Goal: Transaction & Acquisition: Purchase product/service

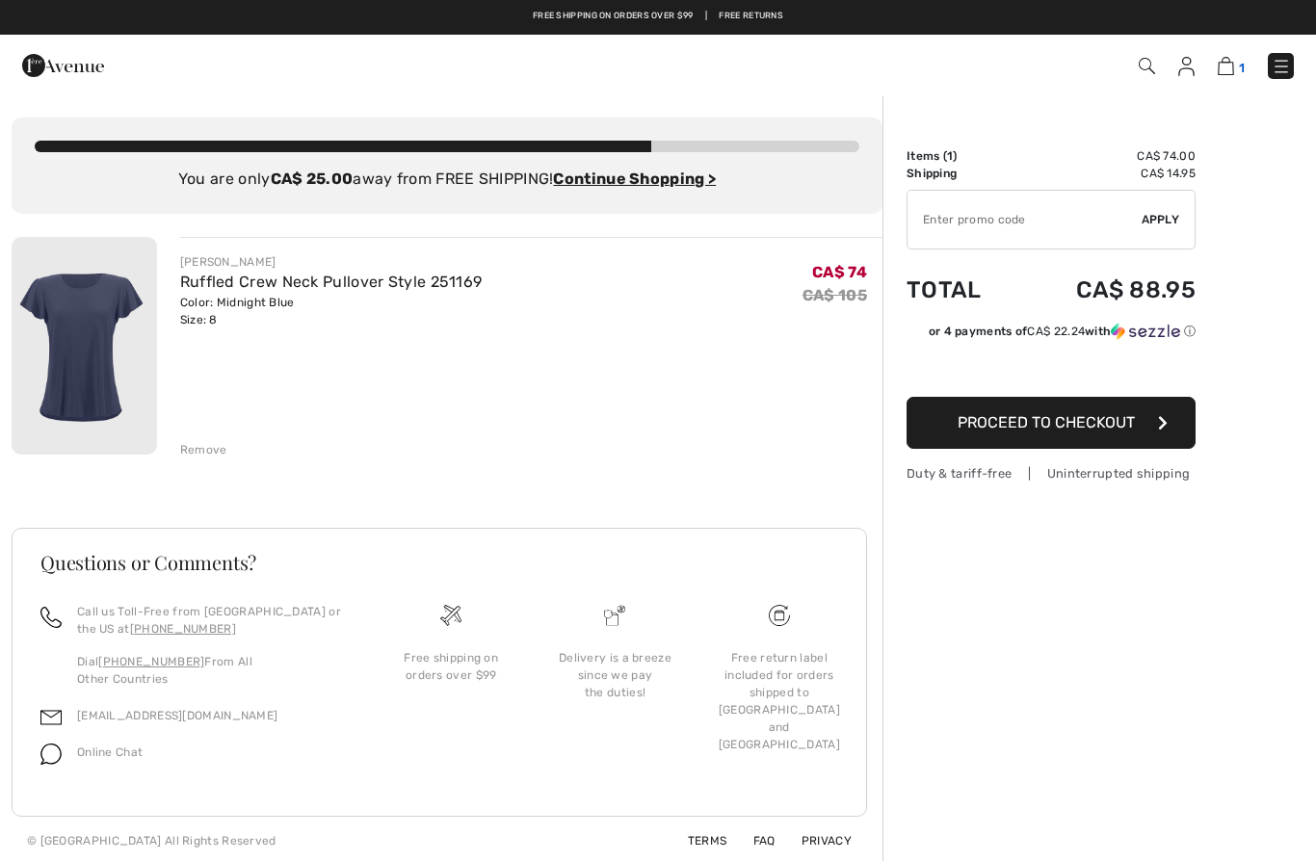
click at [1232, 74] on img at bounding box center [1225, 66] width 16 height 18
click at [206, 464] on div "JOSEPH RIBKOFF Ruffled Crew Neck Pullover Style 251169 Color: Midnight Blue Siz…" at bounding box center [447, 551] width 871 height 628
click at [209, 454] on div "Remove" at bounding box center [203, 449] width 47 height 17
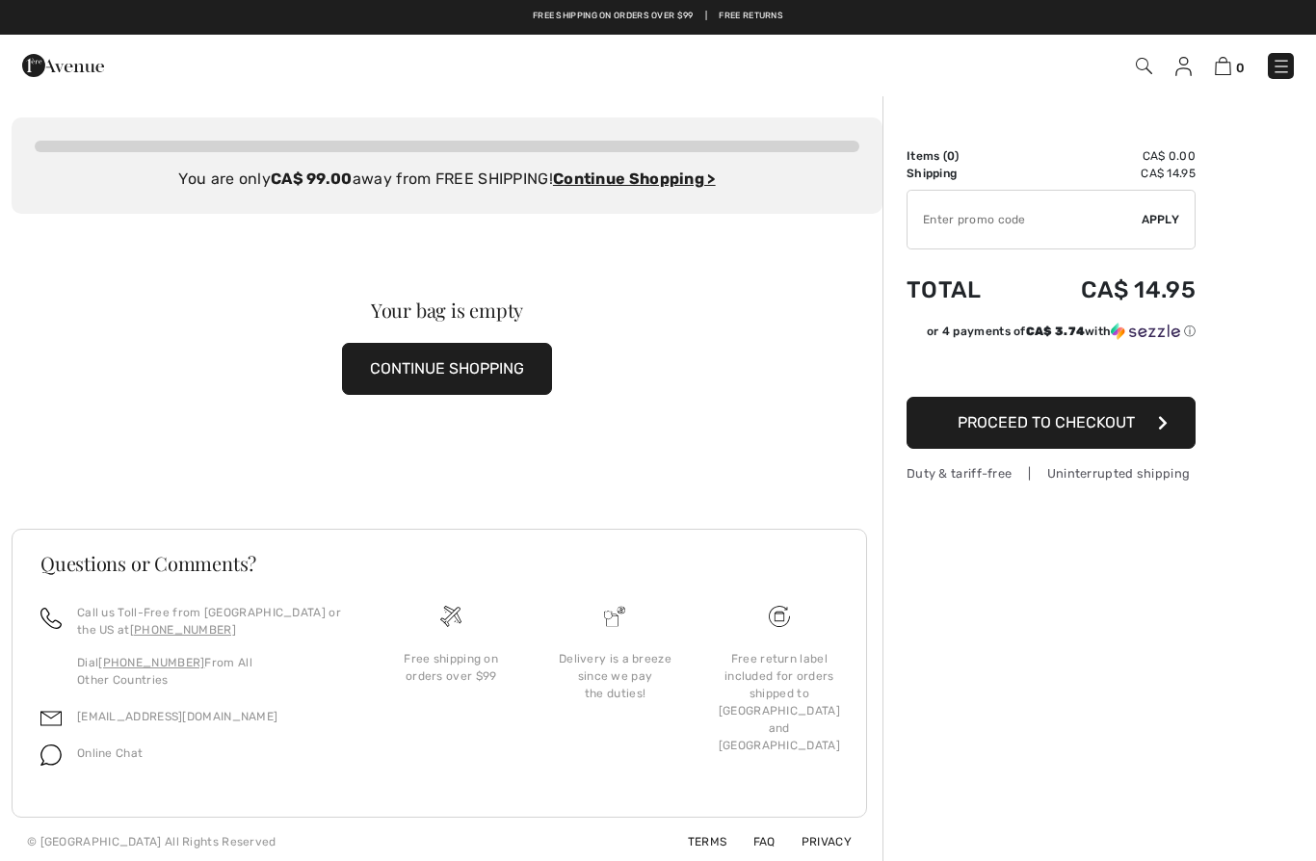
click at [1149, 63] on img at bounding box center [1144, 66] width 16 height 16
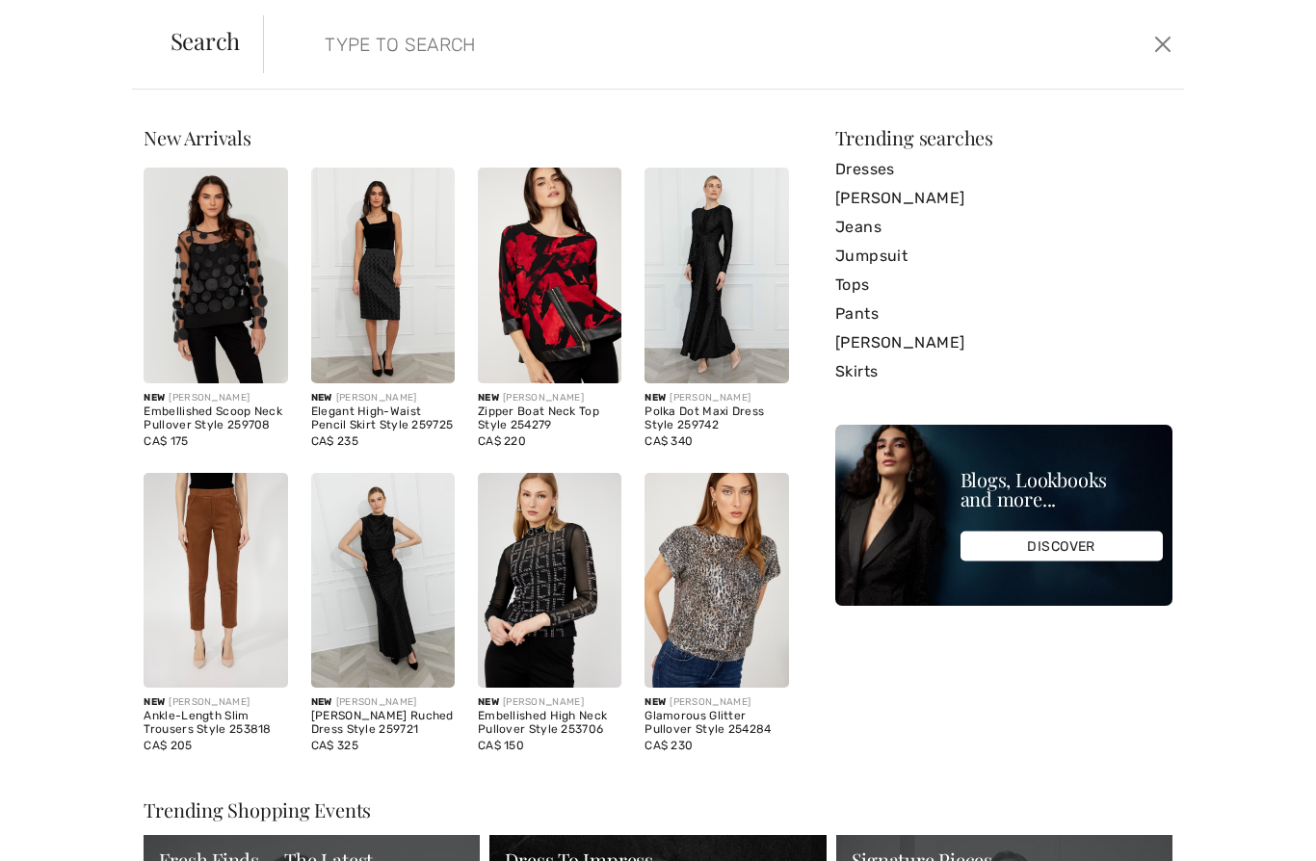
click at [339, 28] on input "search" at bounding box center [624, 44] width 628 height 58
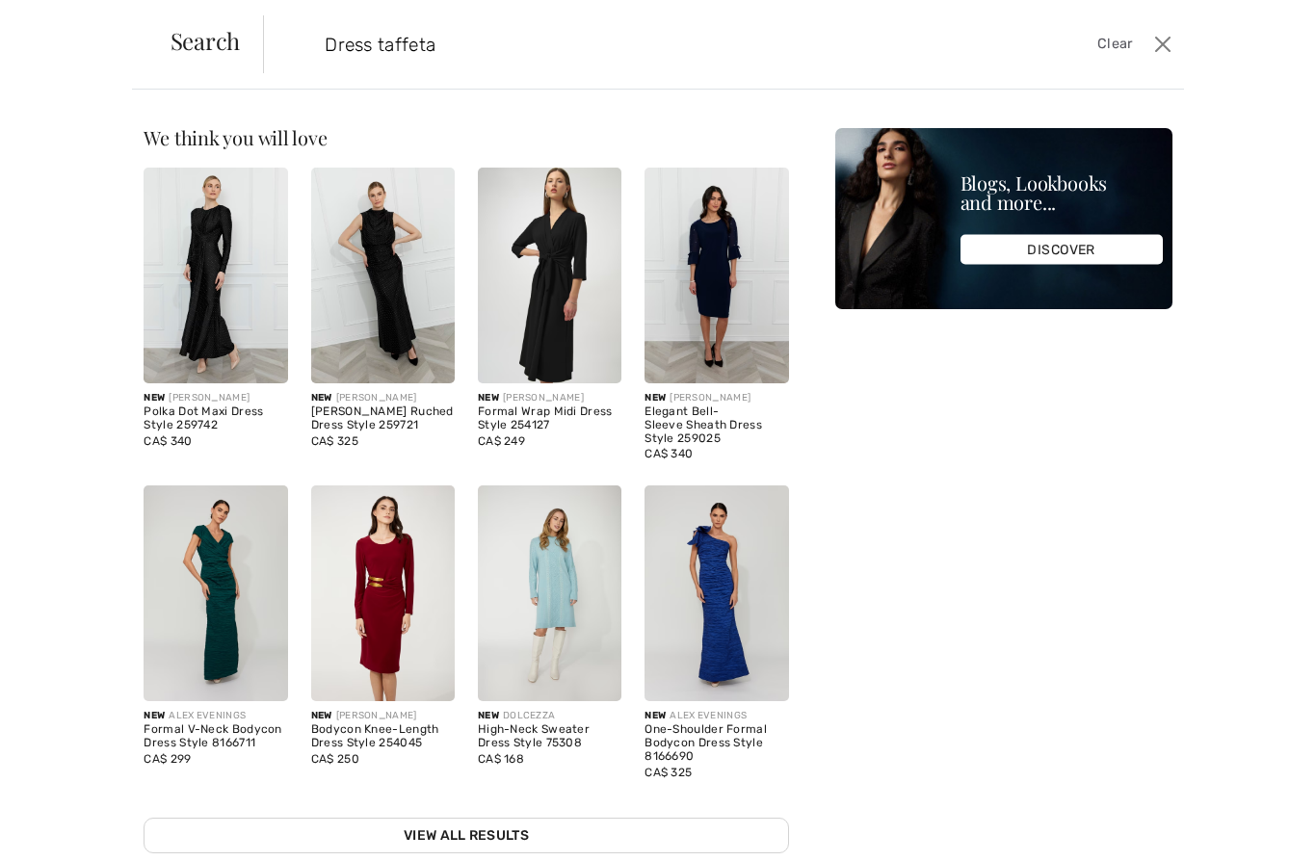
type input "Dress taffeta"
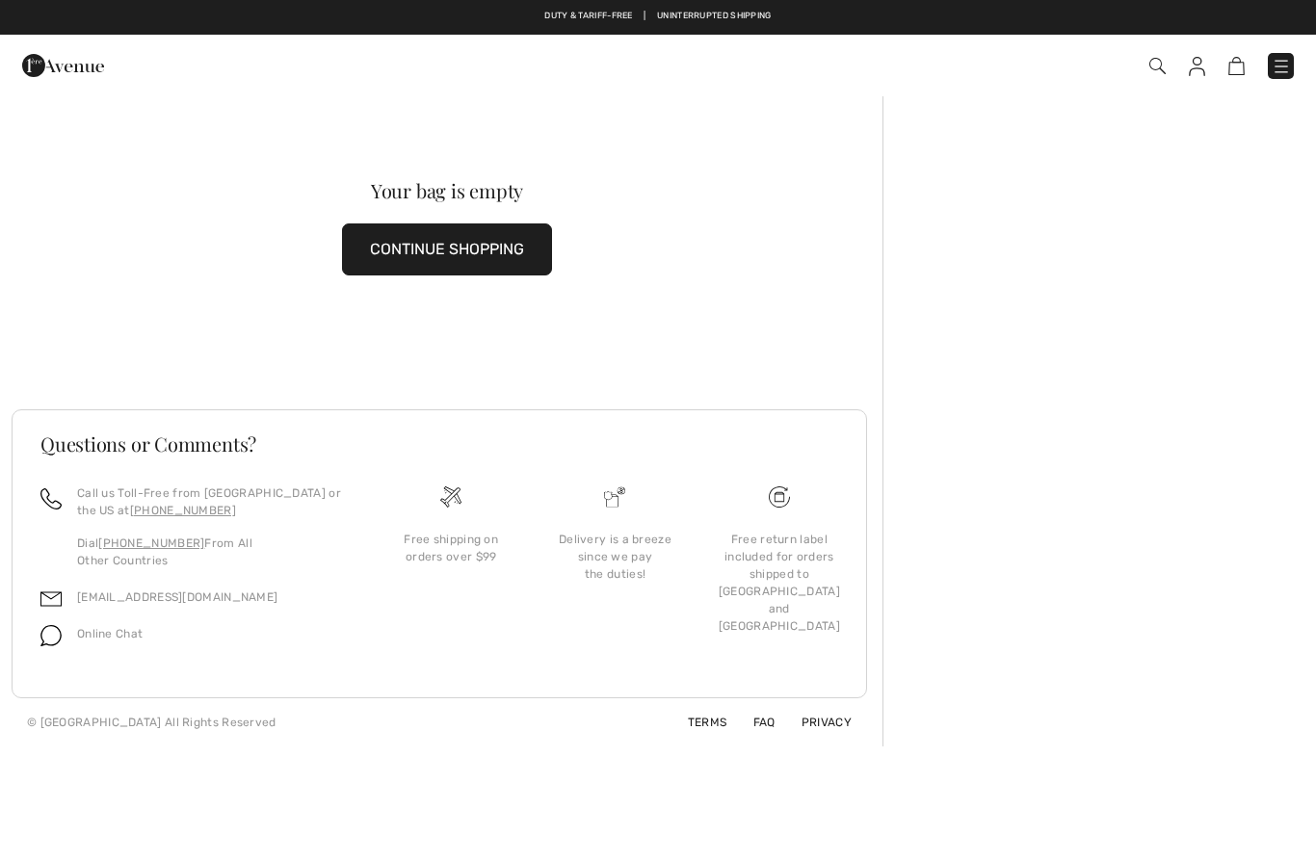
click at [400, 239] on button "CONTINUE SHOPPING" at bounding box center [447, 249] width 210 height 52
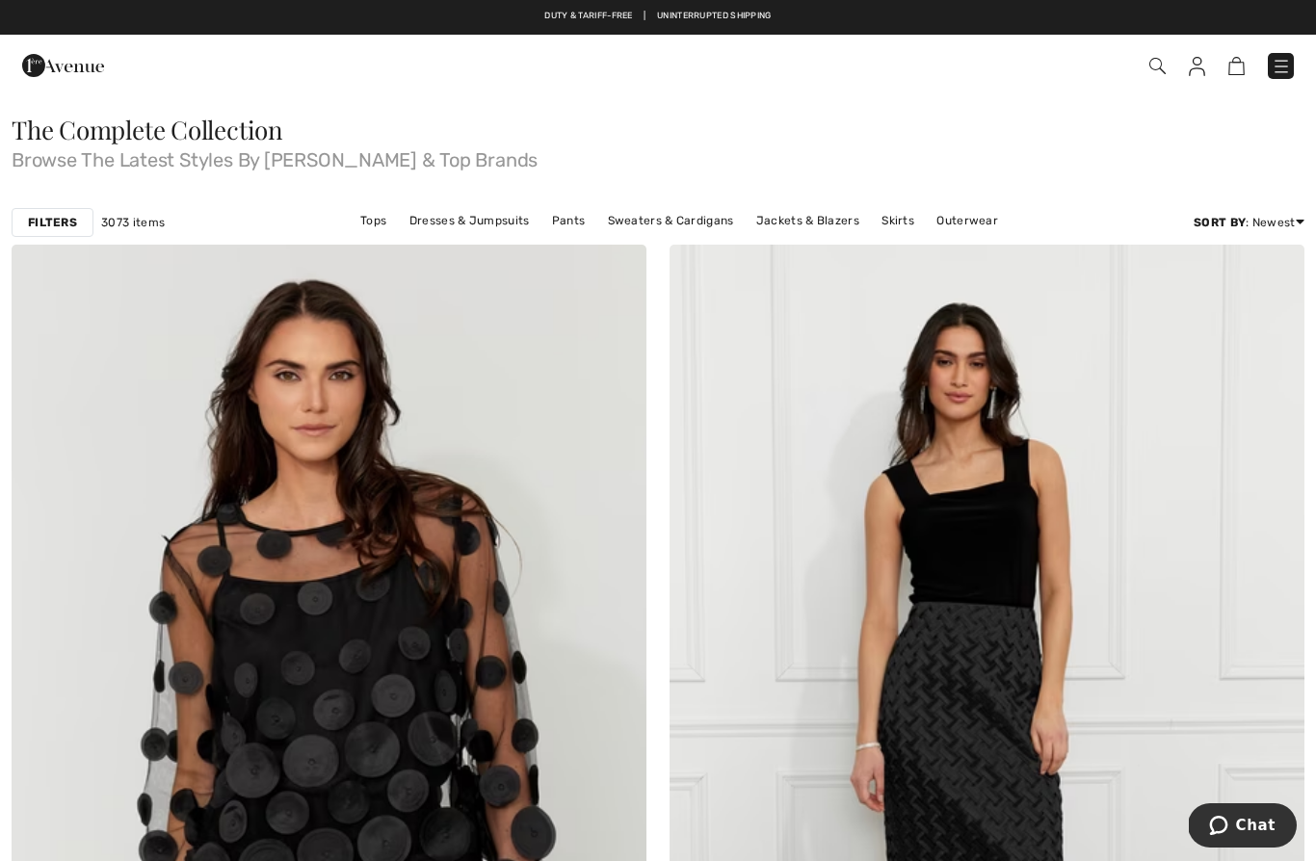
click at [1141, 58] on span at bounding box center [929, 66] width 730 height 26
click at [1160, 58] on img at bounding box center [1157, 66] width 16 height 16
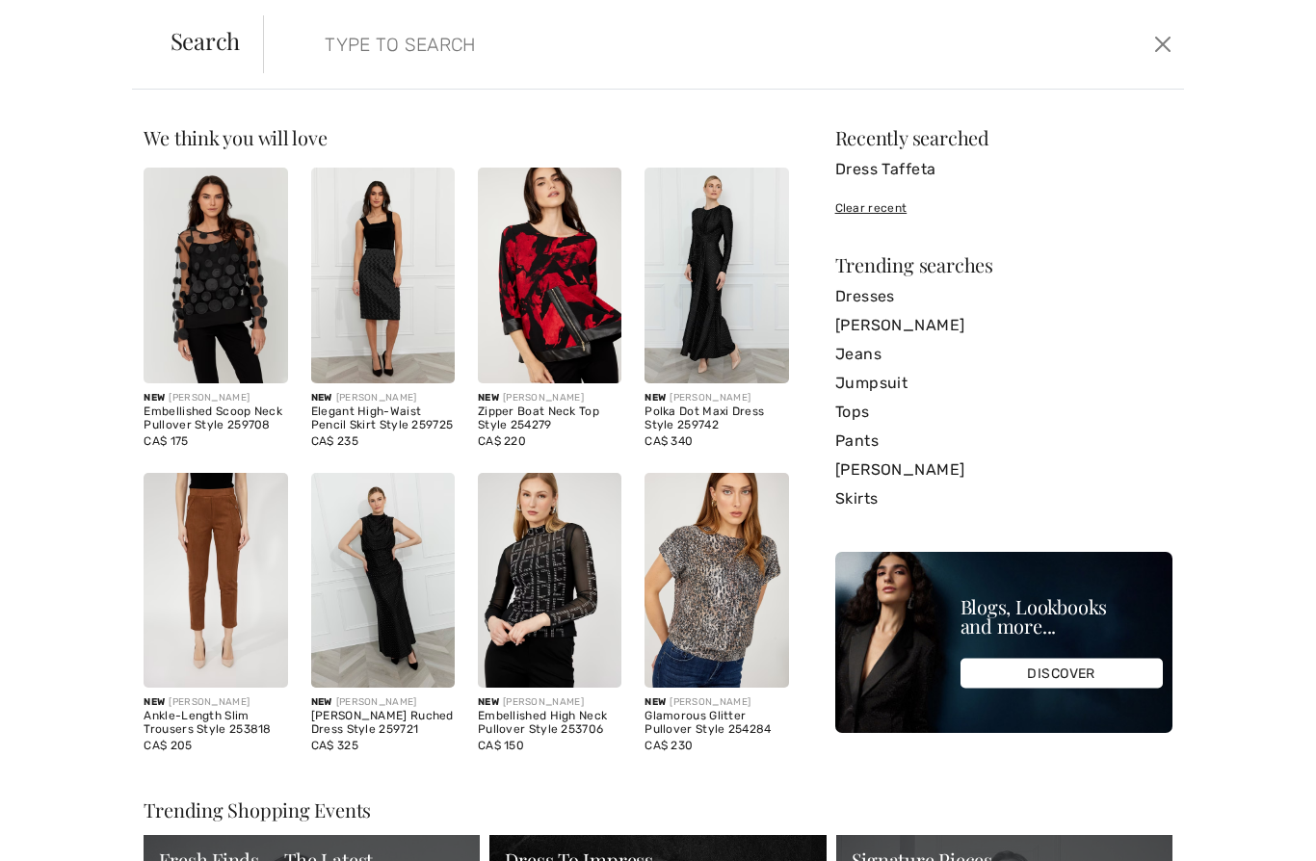
click at [355, 40] on input "search" at bounding box center [624, 44] width 628 height 58
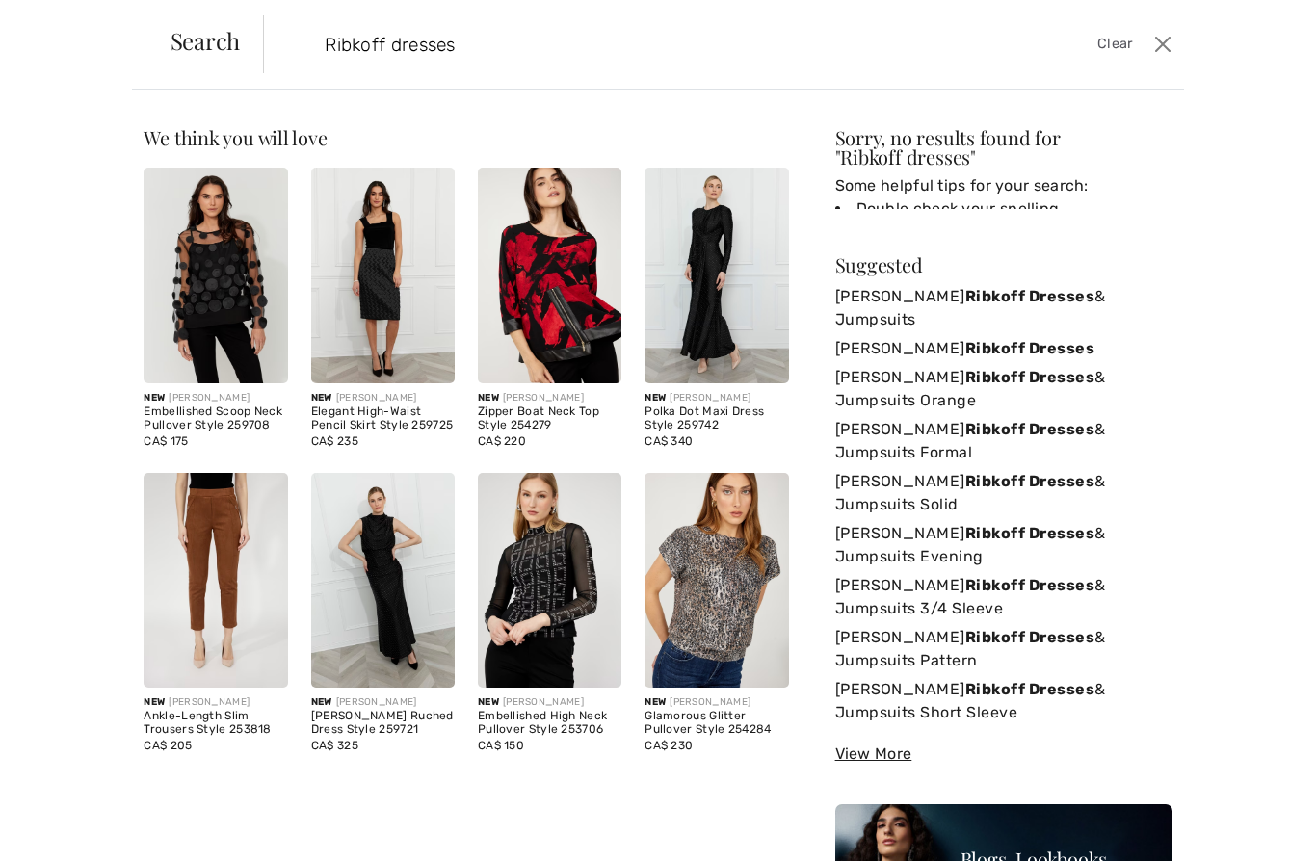
type input "Ribkoff dresses"
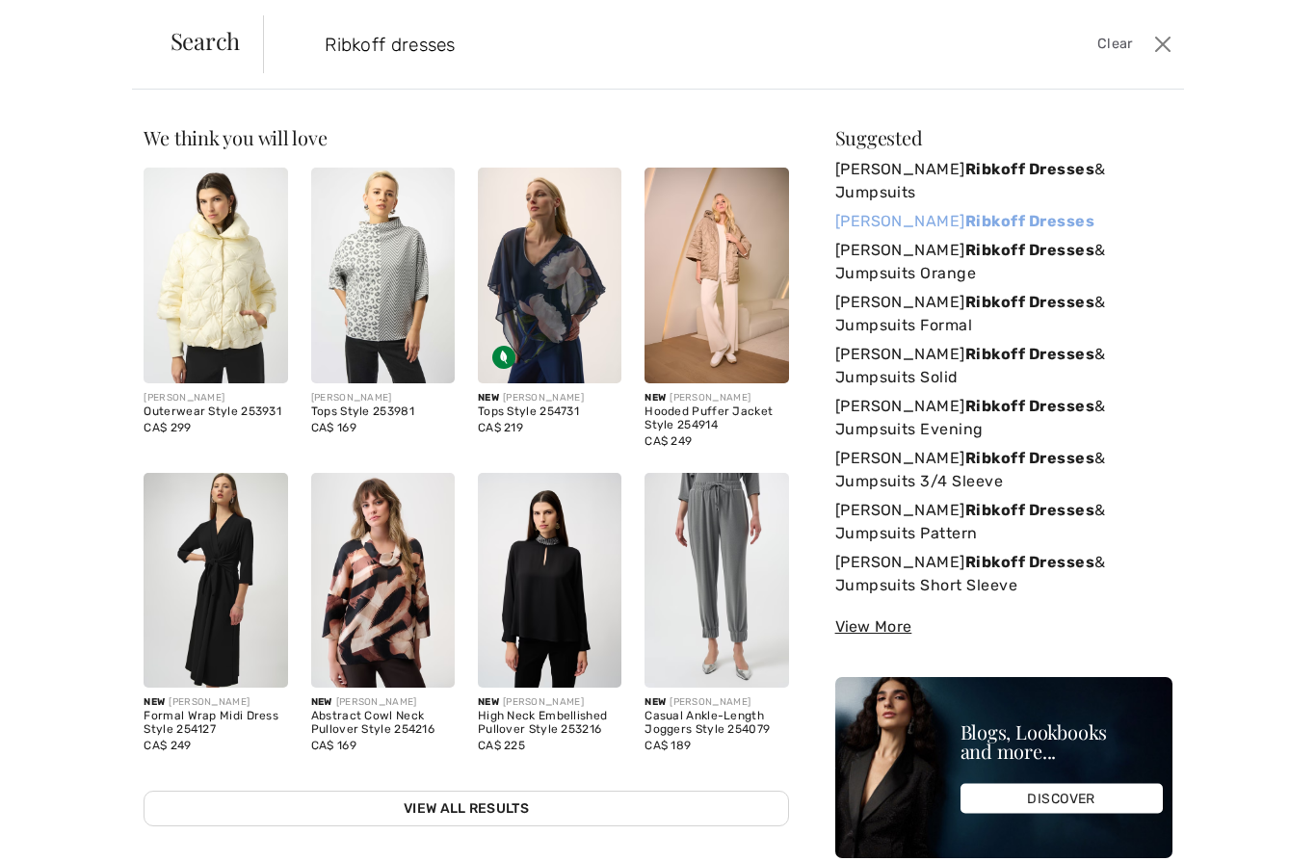
click at [965, 212] on strong "Ribkoff Dresses" at bounding box center [1029, 221] width 129 height 18
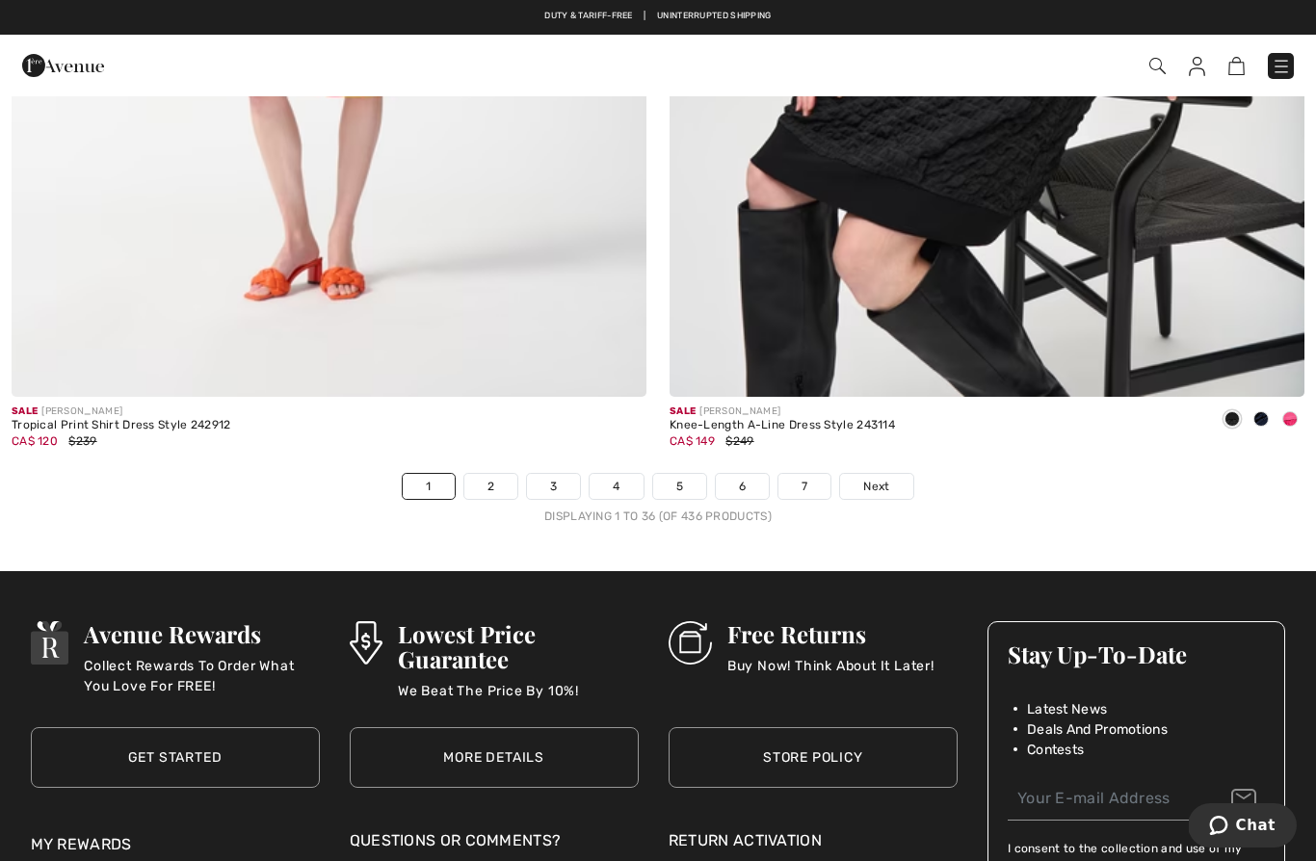
scroll to position [18723, 0]
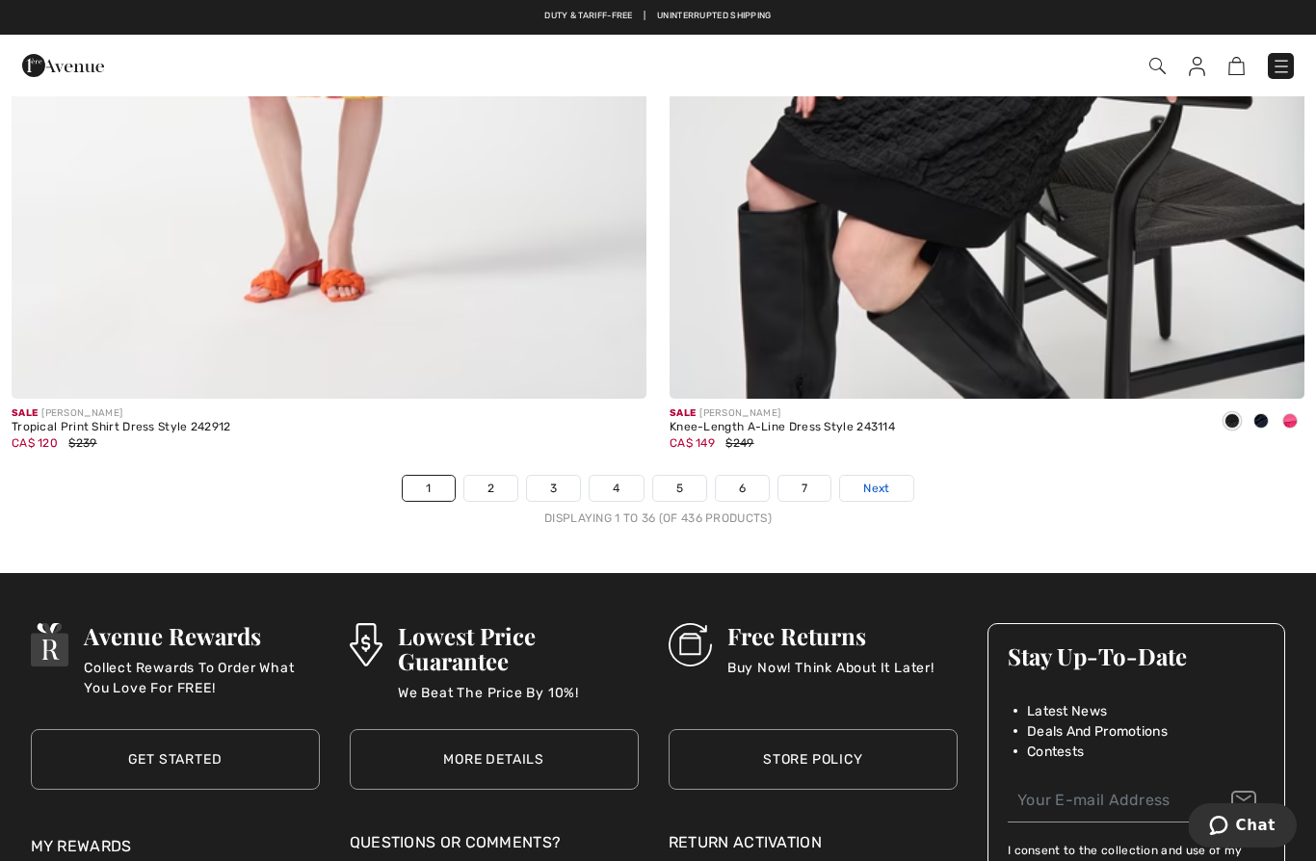
click at [894, 486] on link "Next" at bounding box center [876, 488] width 72 height 25
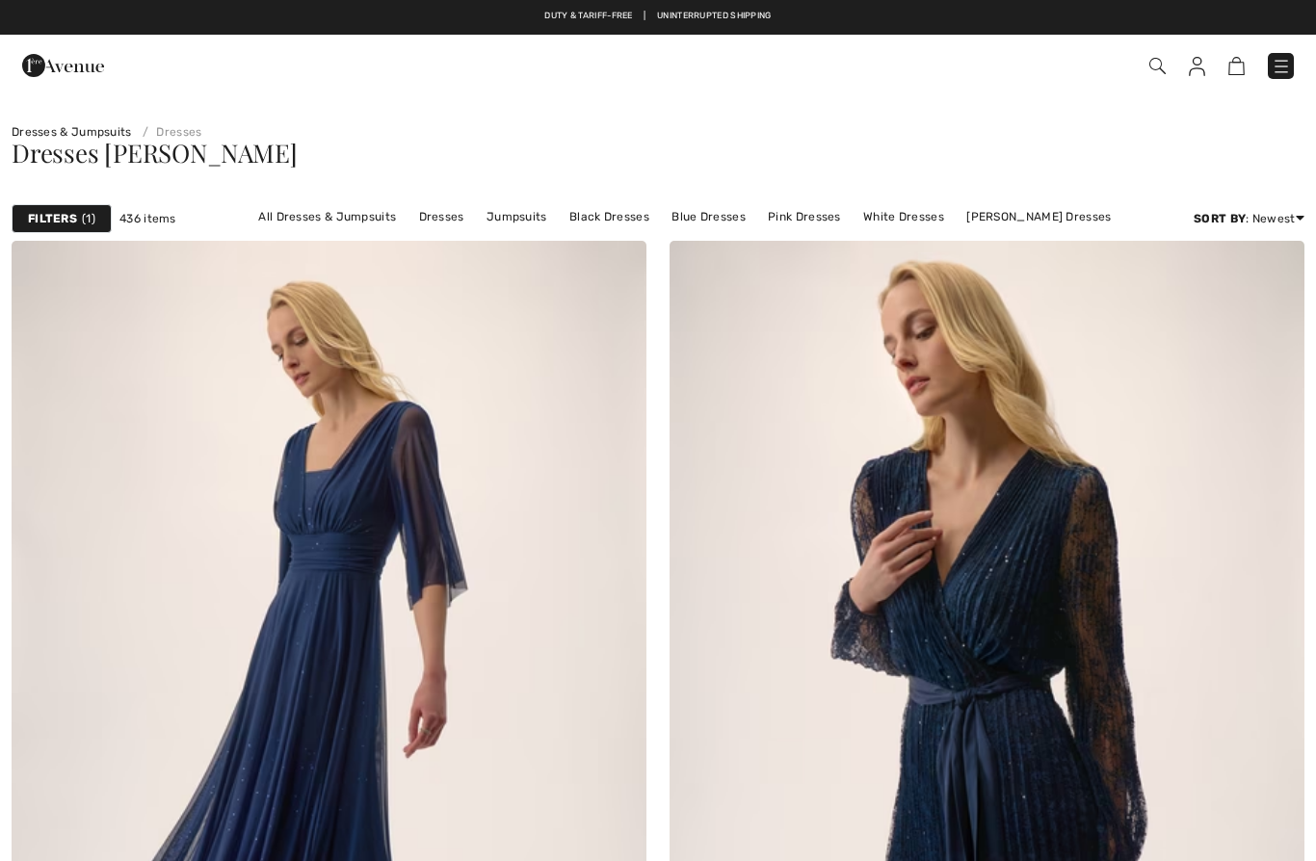
checkbox input "true"
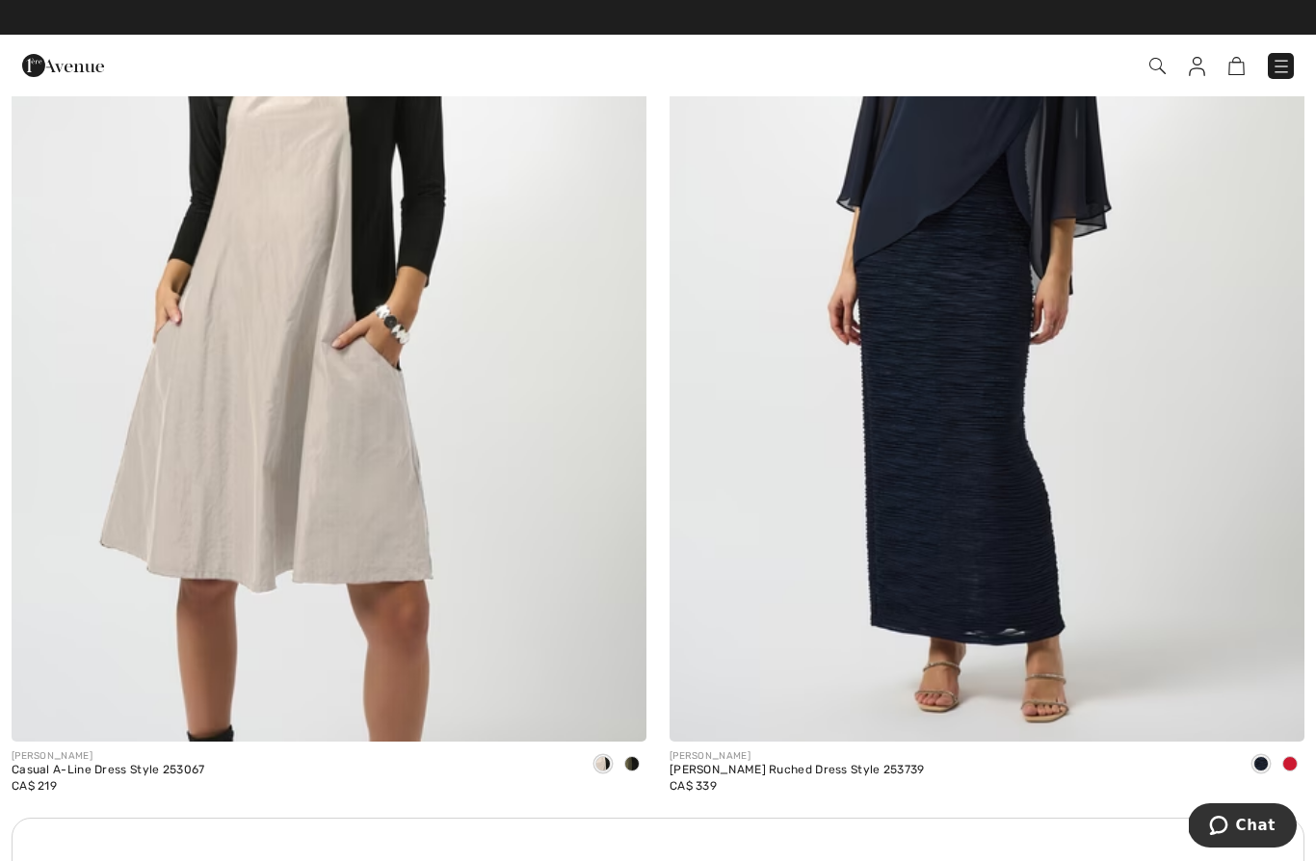
scroll to position [11959, 0]
click at [635, 760] on span at bounding box center [631, 764] width 15 height 15
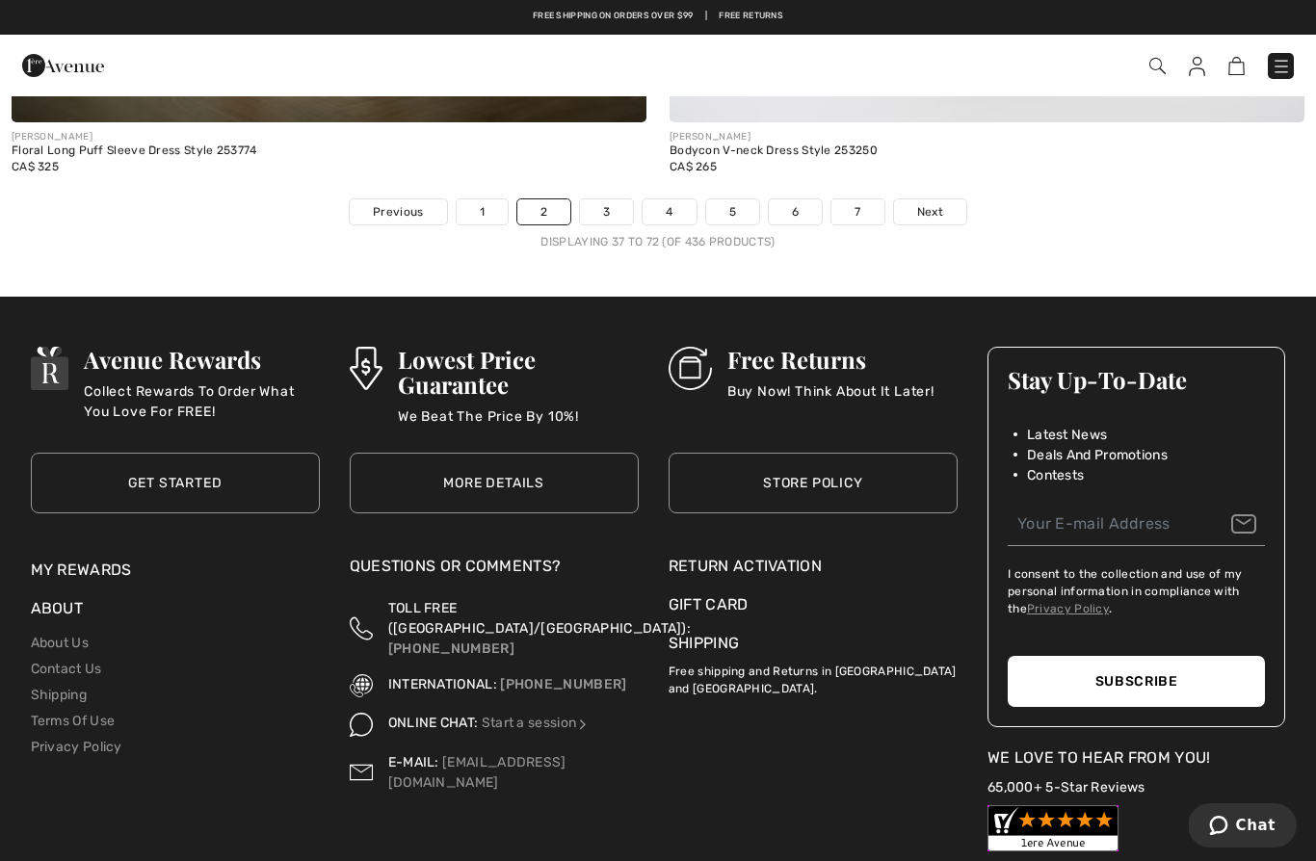
scroll to position [19000, 0]
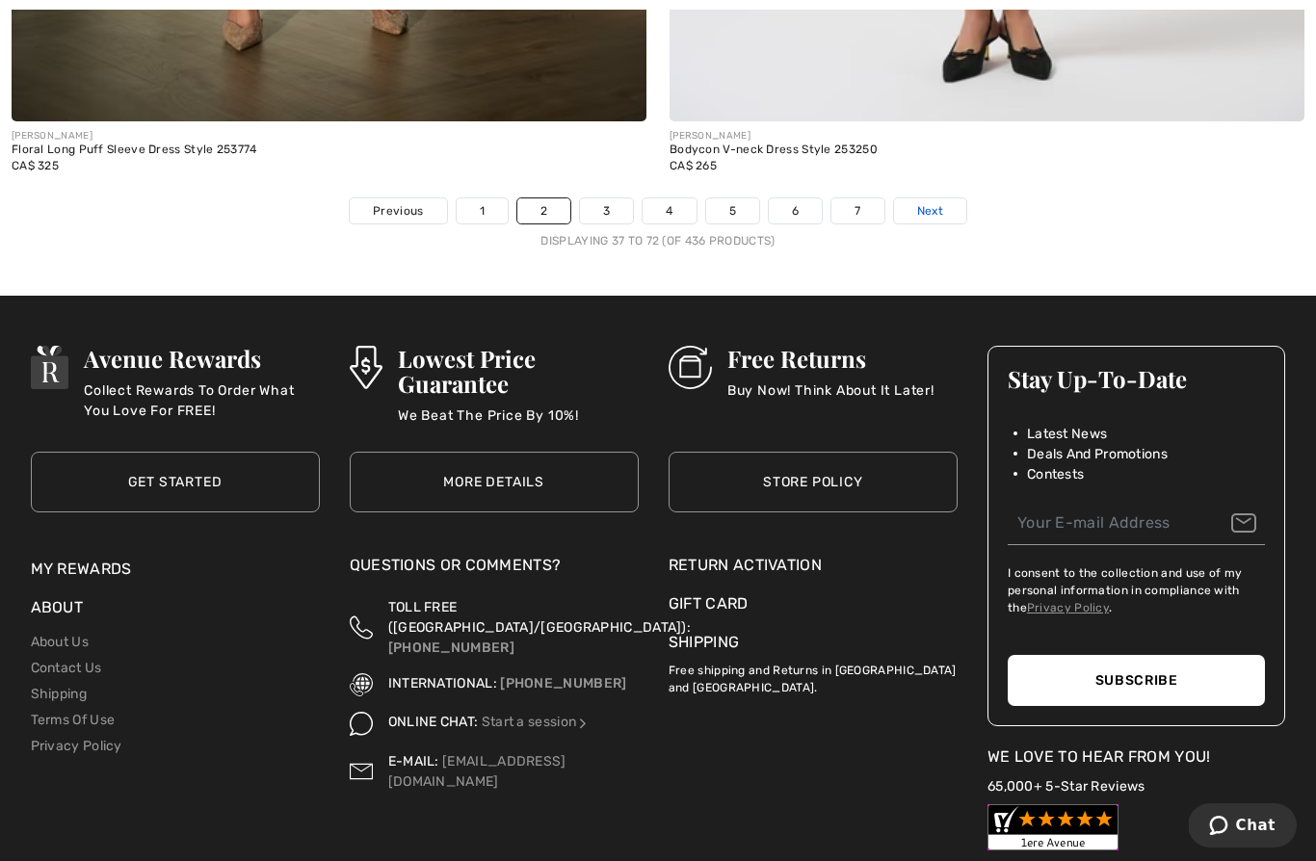
click at [924, 202] on span "Next" at bounding box center [930, 210] width 26 height 17
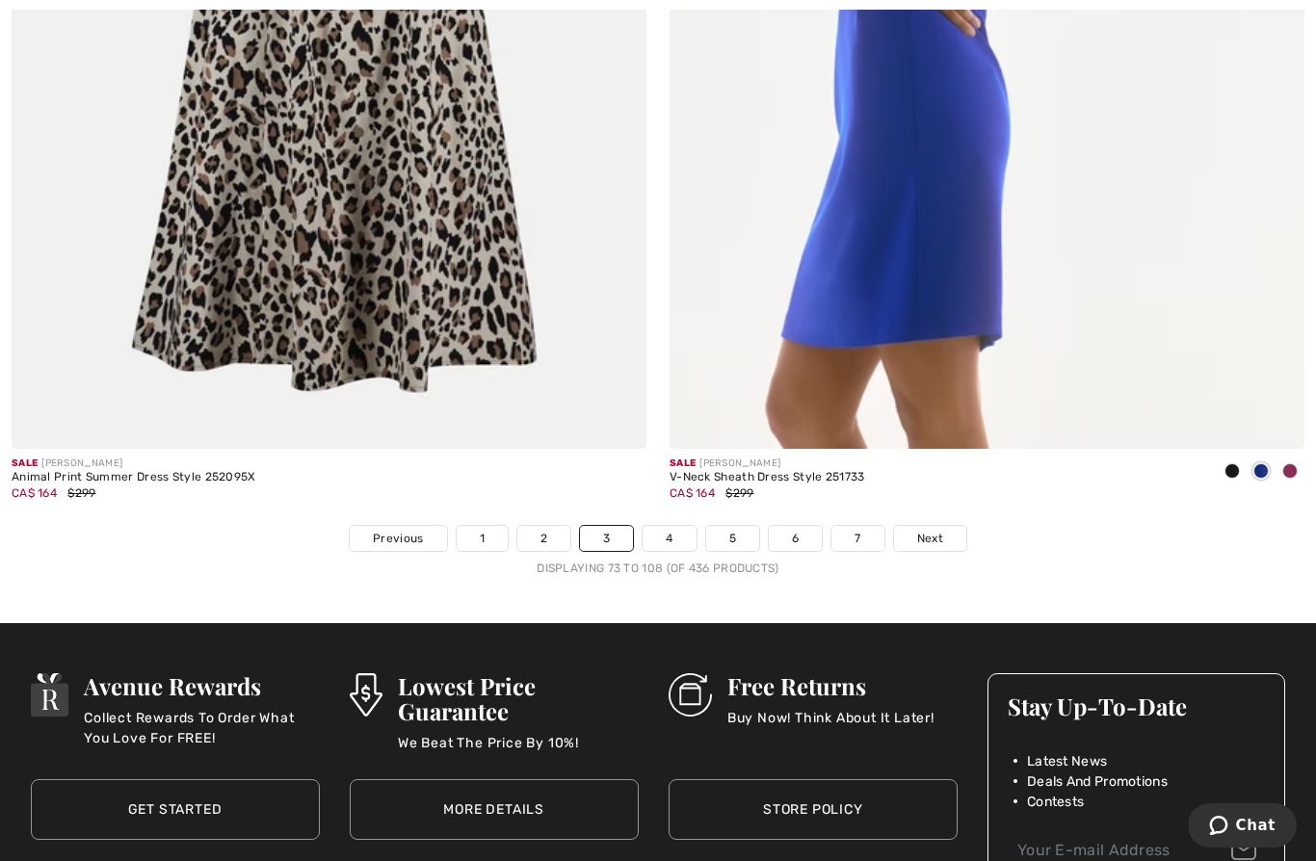
scroll to position [18800, 0]
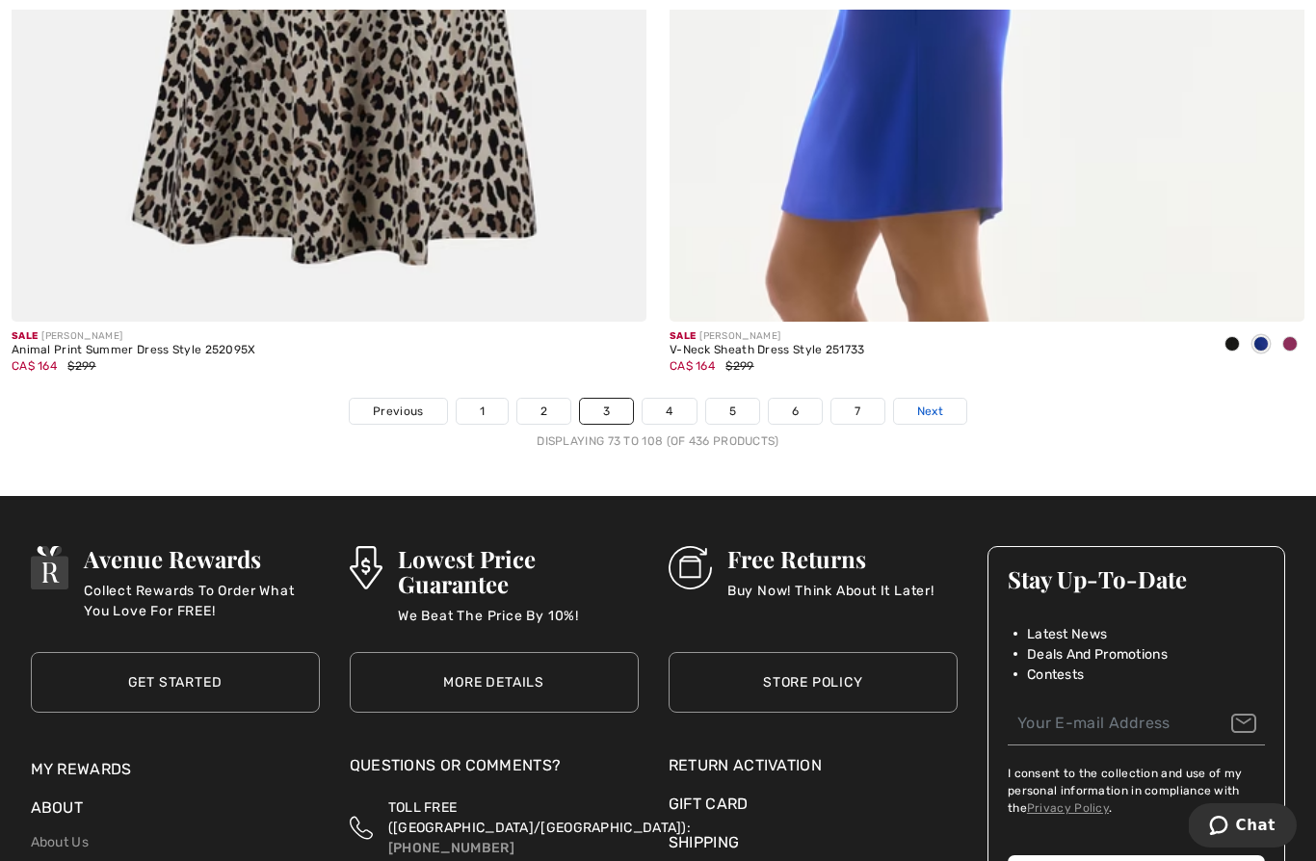
click at [934, 403] on span "Next" at bounding box center [930, 411] width 26 height 17
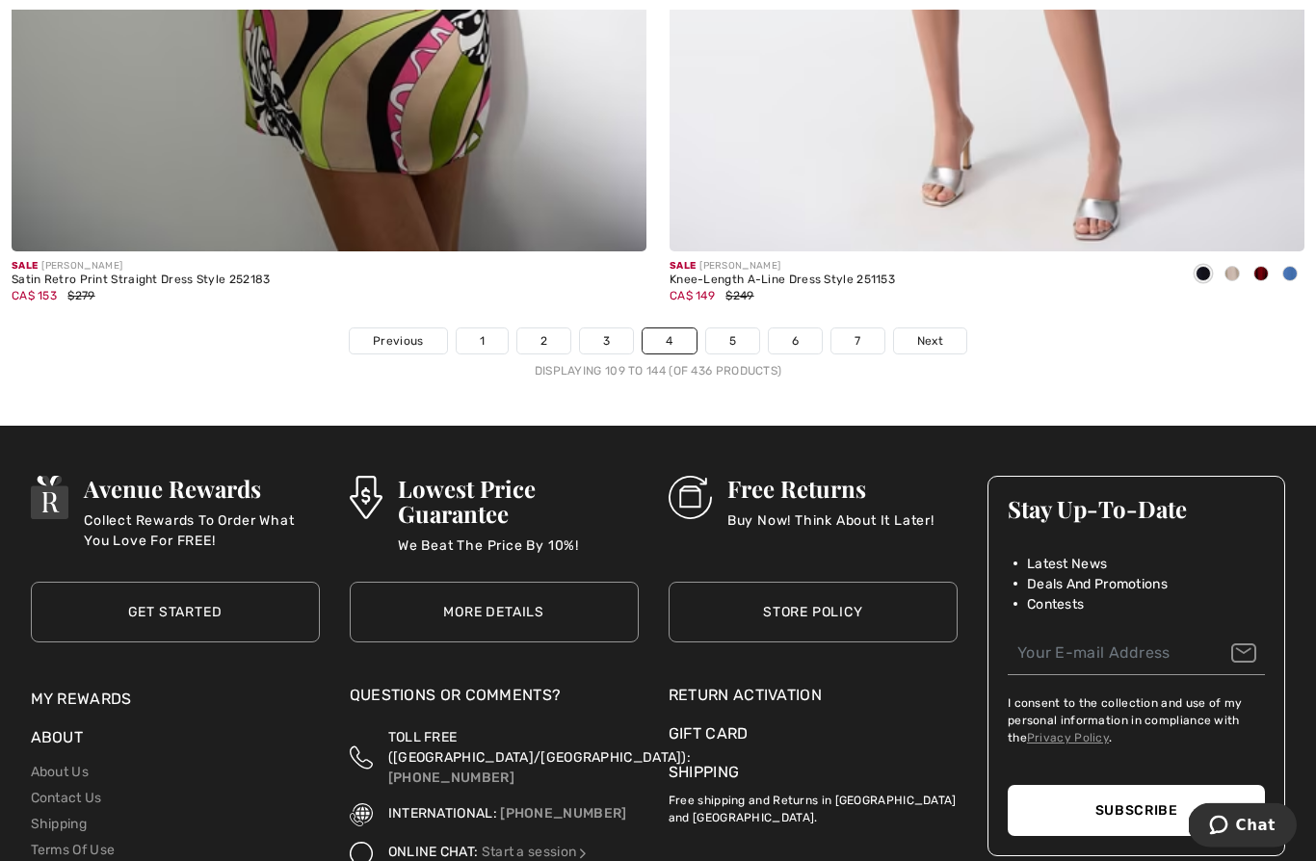
scroll to position [18888, 0]
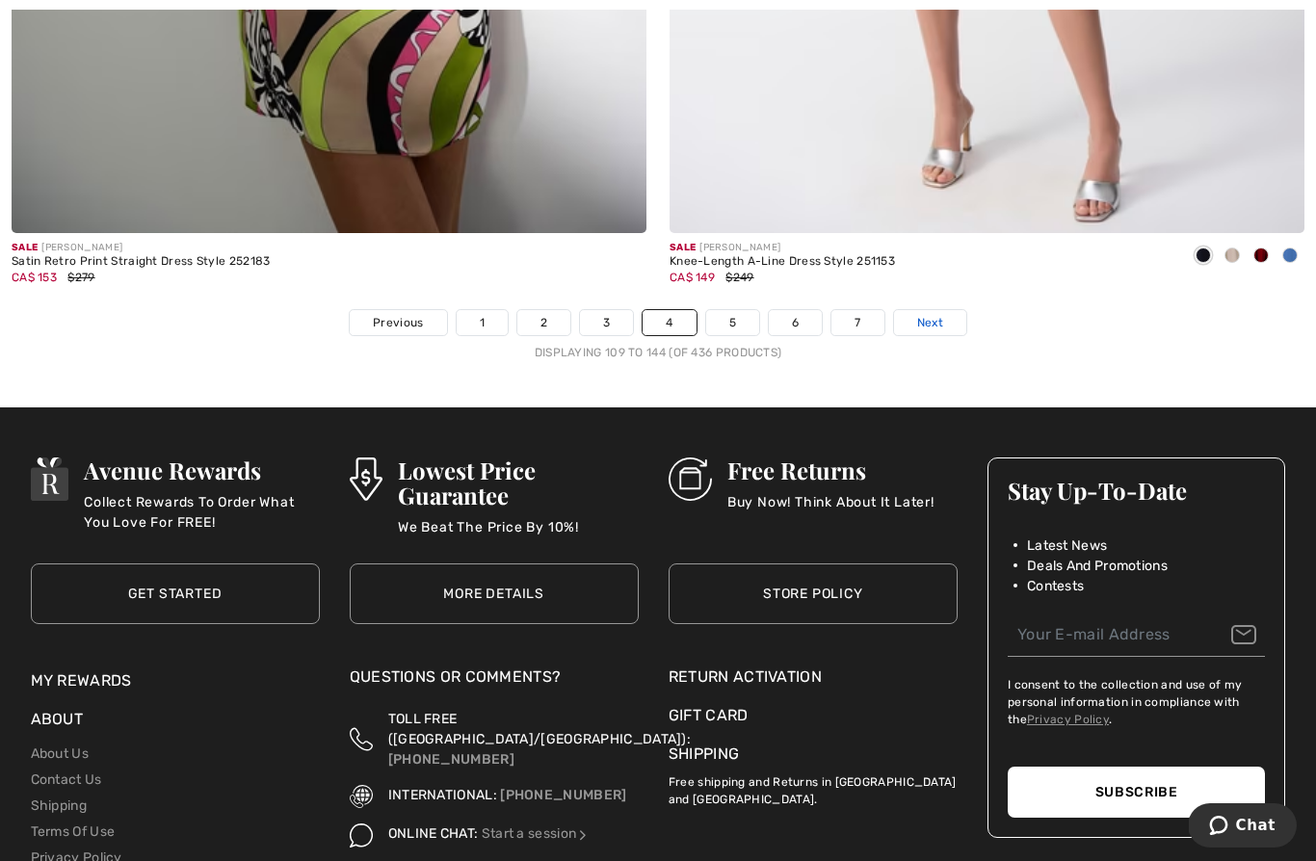
click at [927, 319] on link "Next" at bounding box center [930, 322] width 72 height 25
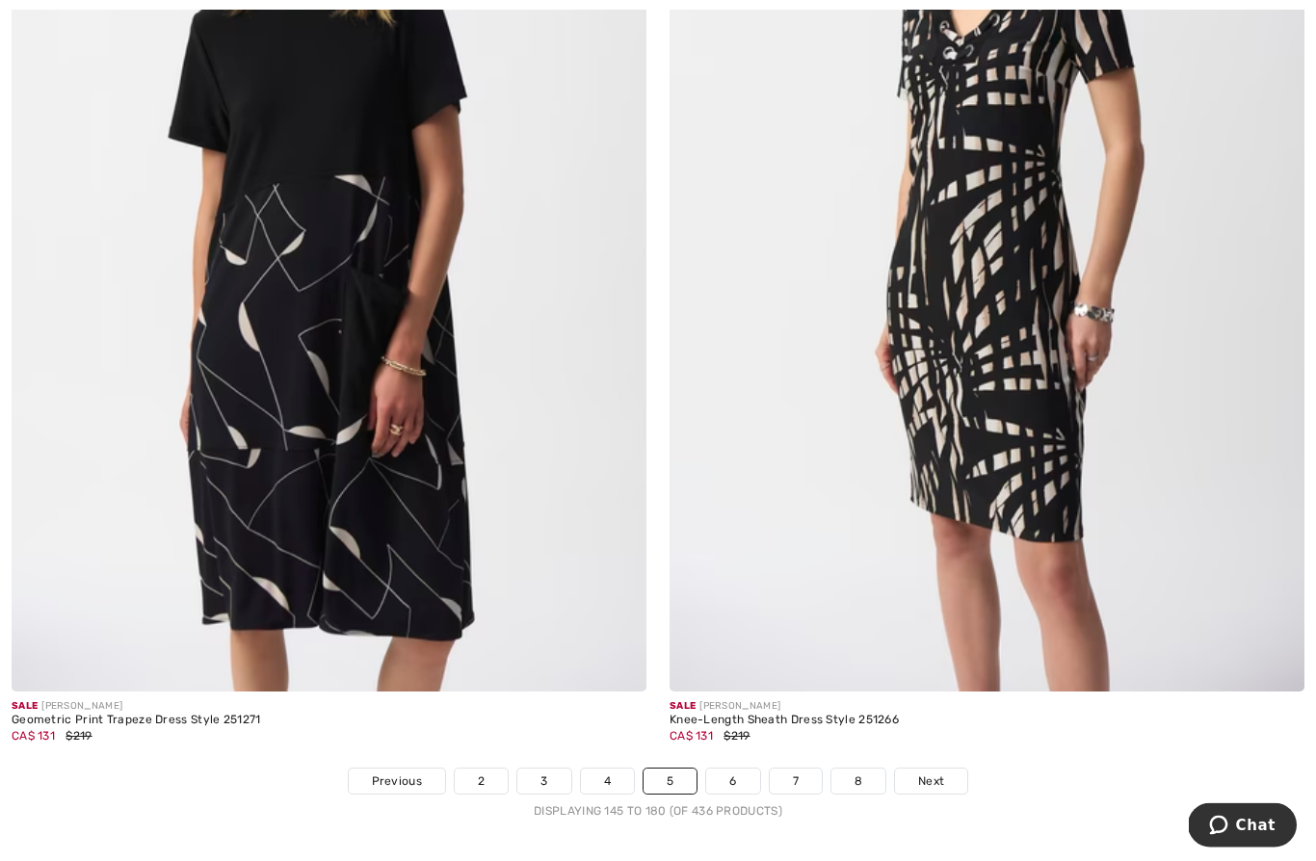
scroll to position [18430, 0]
click at [285, 475] on img at bounding box center [329, 216] width 635 height 953
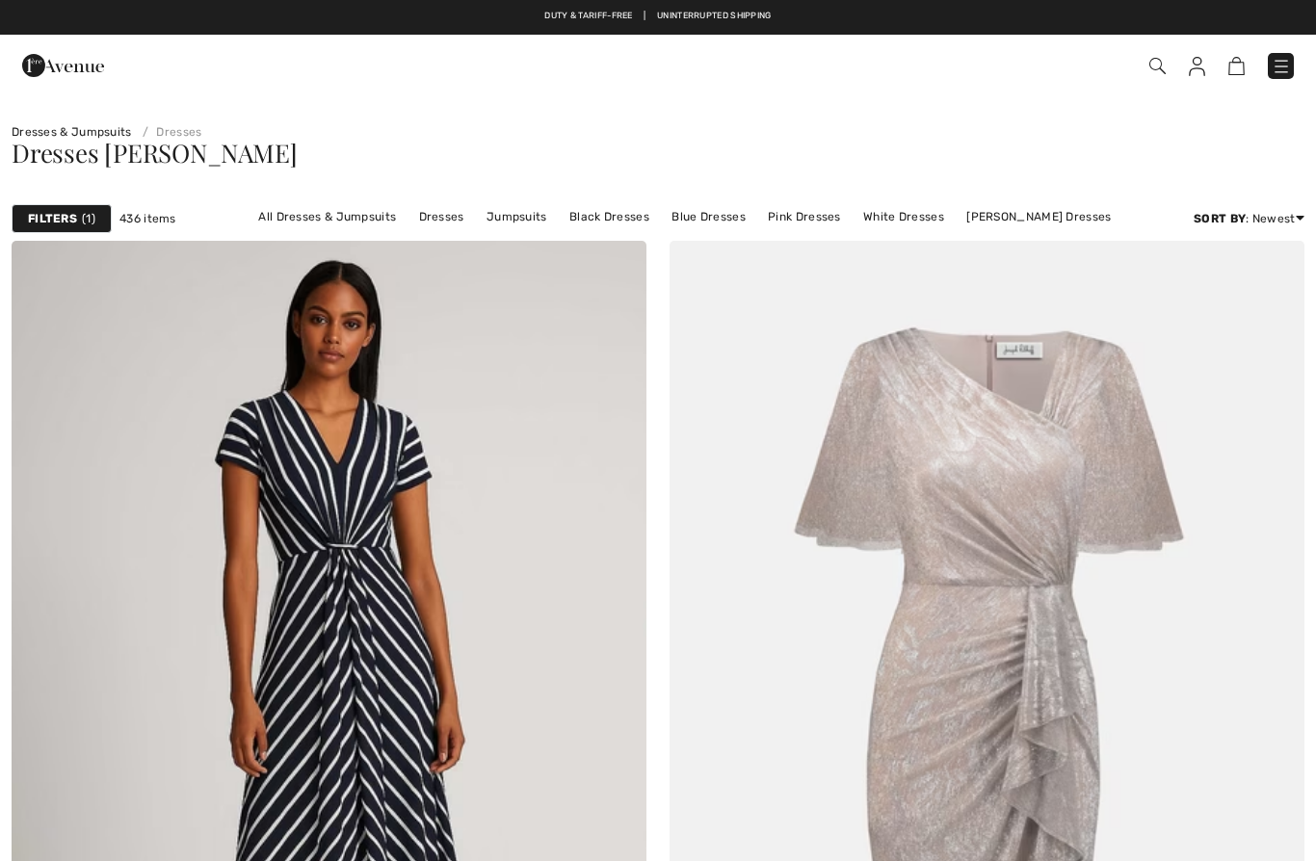
checkbox input "true"
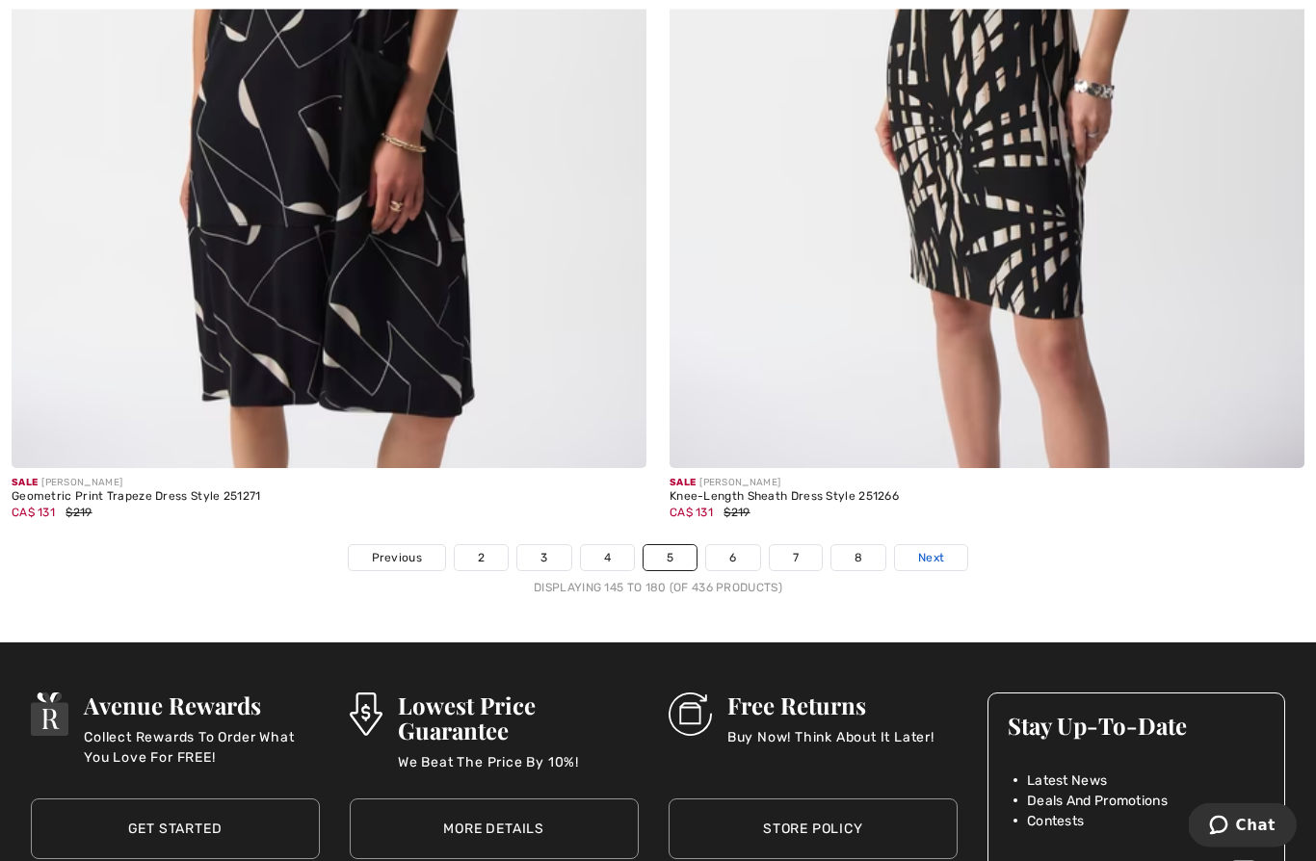
scroll to position [18653, 0]
click at [950, 545] on link "Next" at bounding box center [931, 557] width 72 height 25
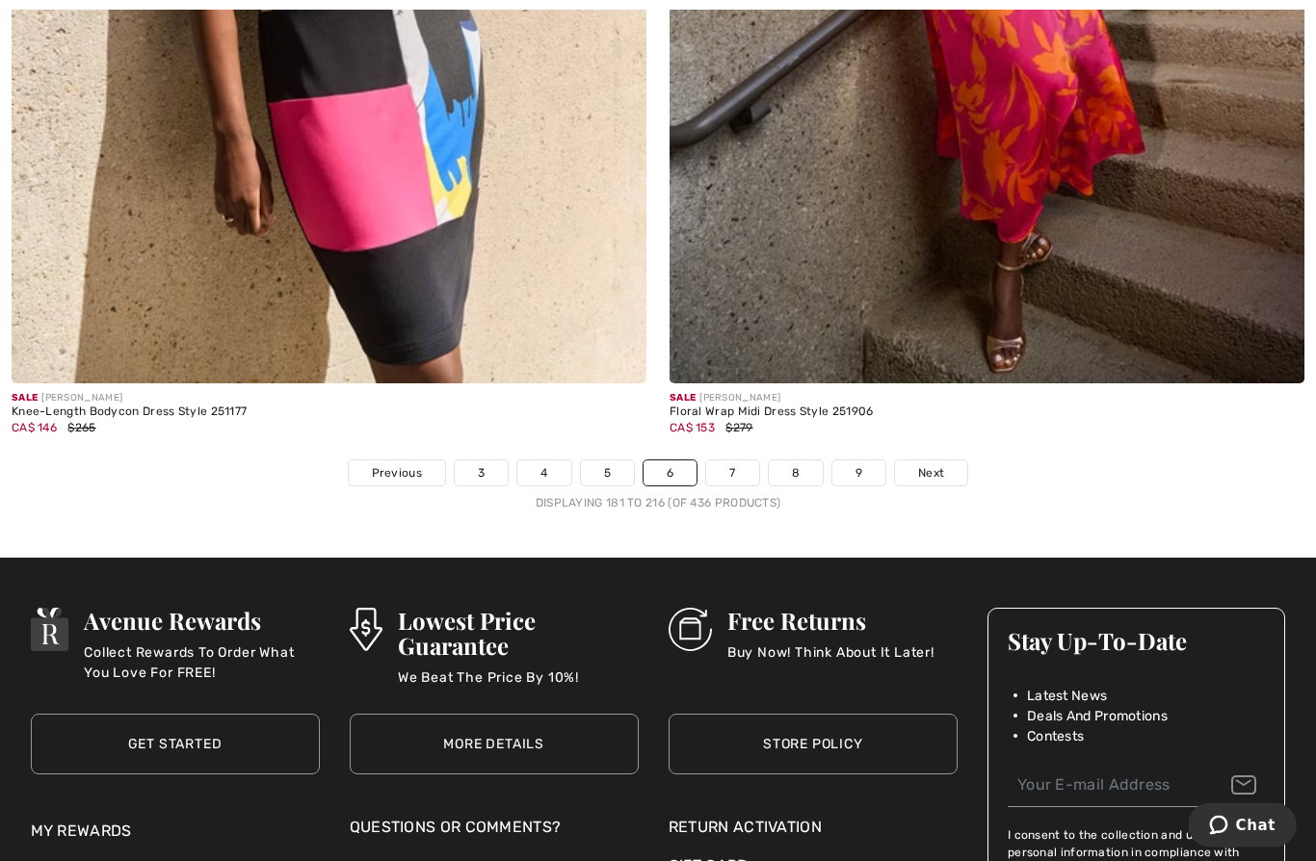
scroll to position [18765, 0]
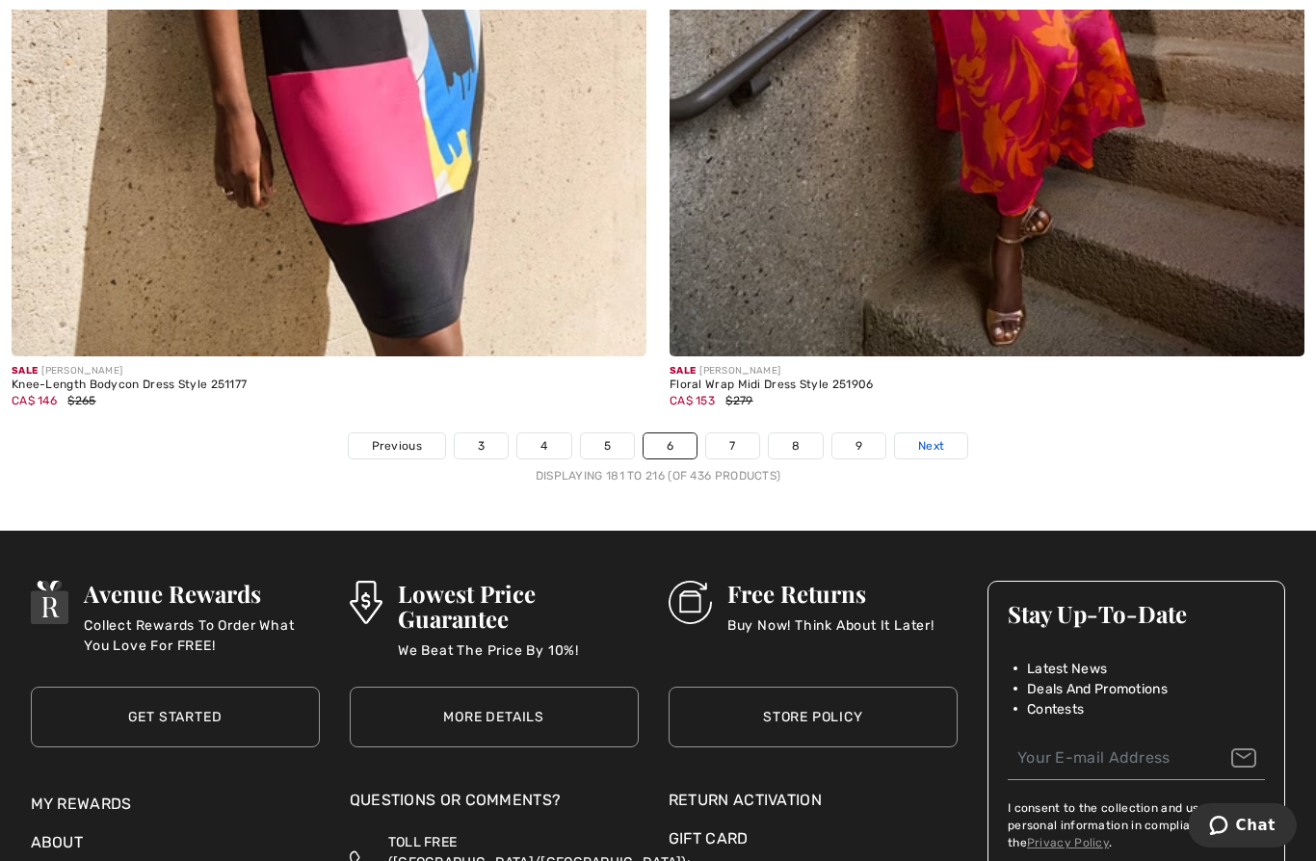
click at [935, 437] on span "Next" at bounding box center [931, 445] width 26 height 17
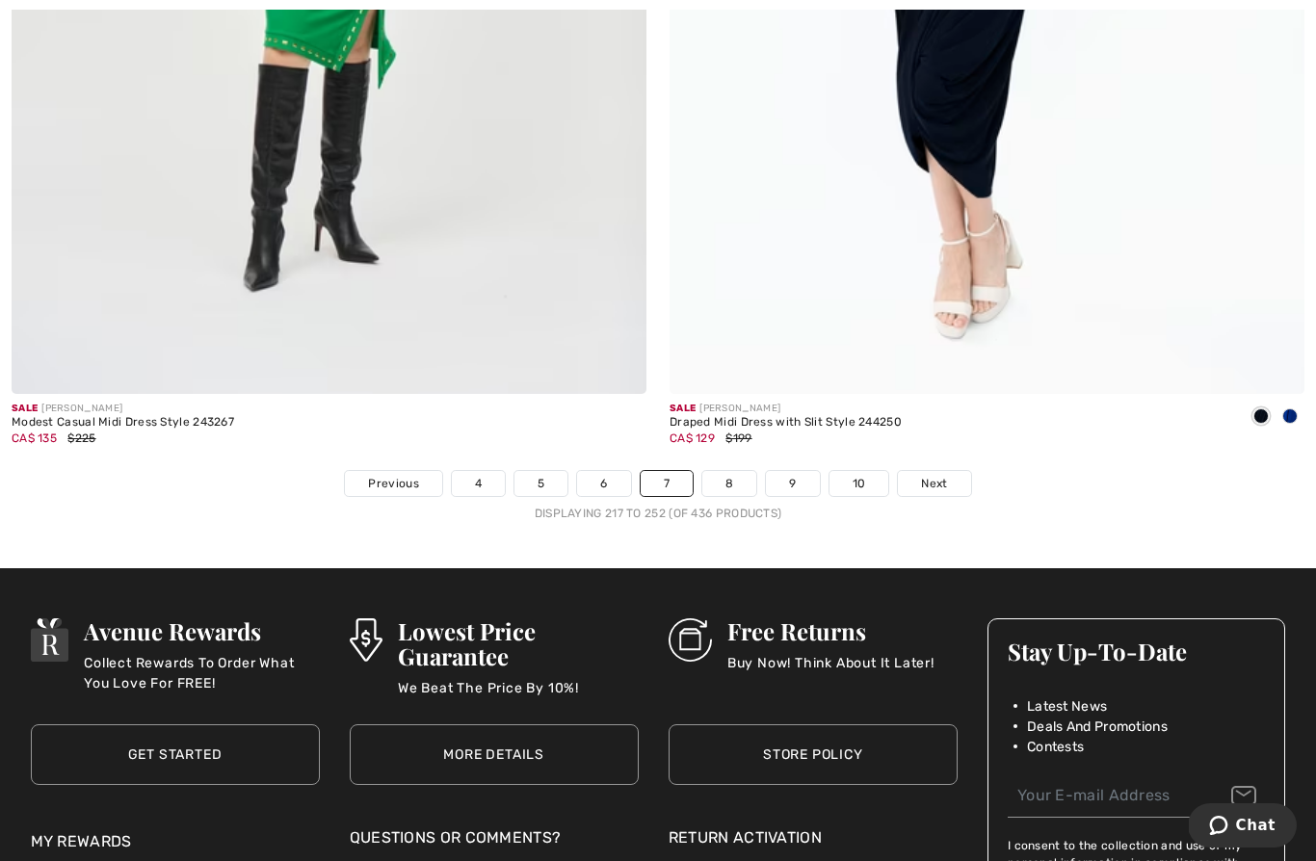
scroll to position [18904, 0]
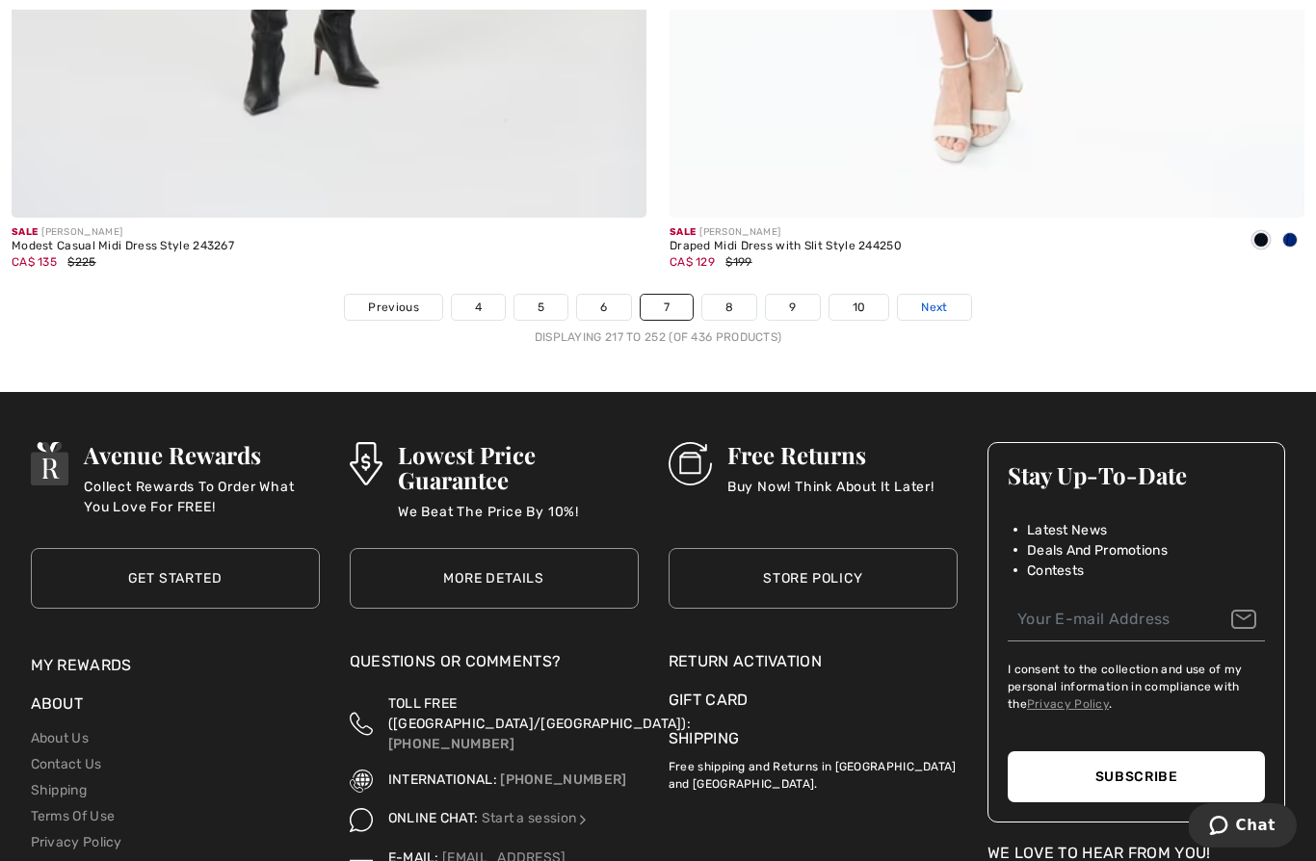
click at [943, 299] on span "Next" at bounding box center [934, 307] width 26 height 17
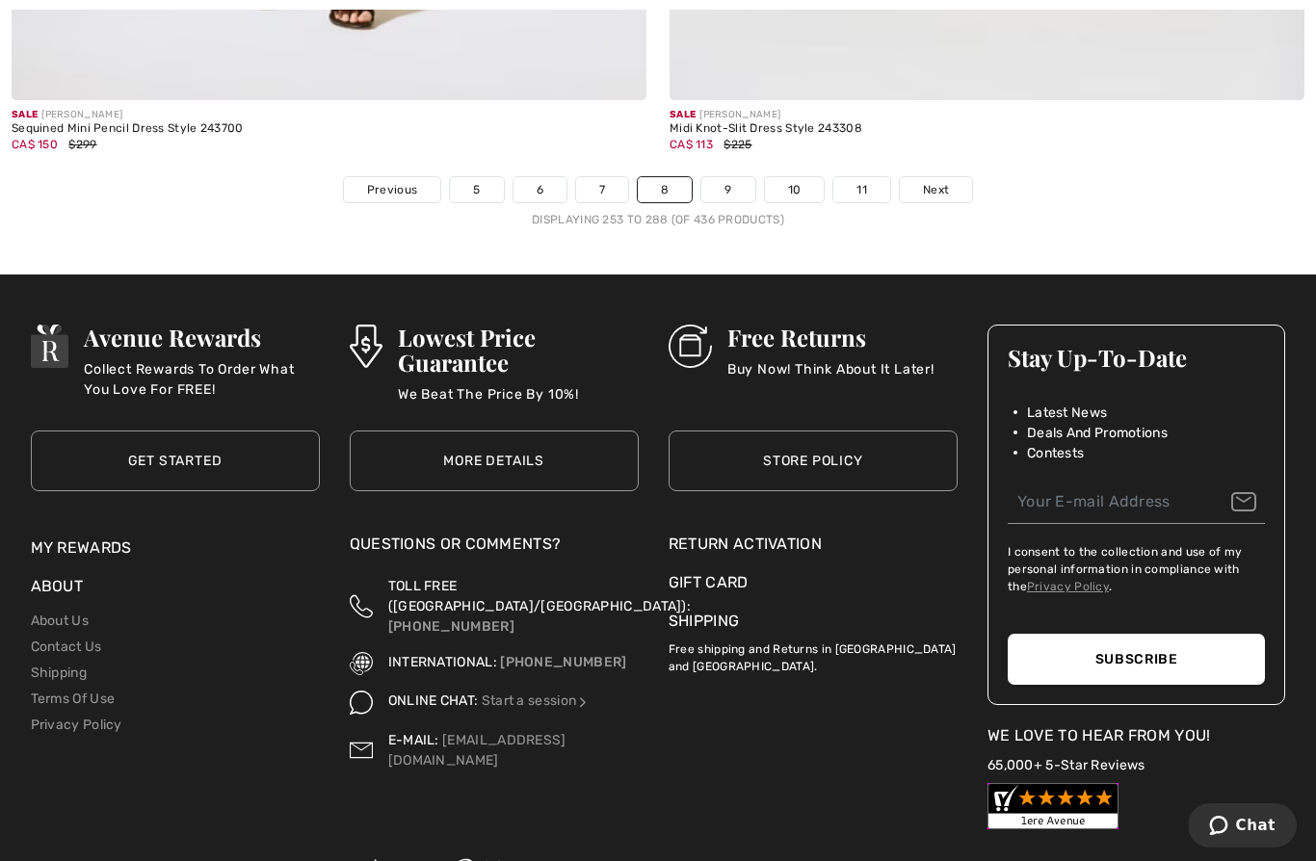
scroll to position [19023, 0]
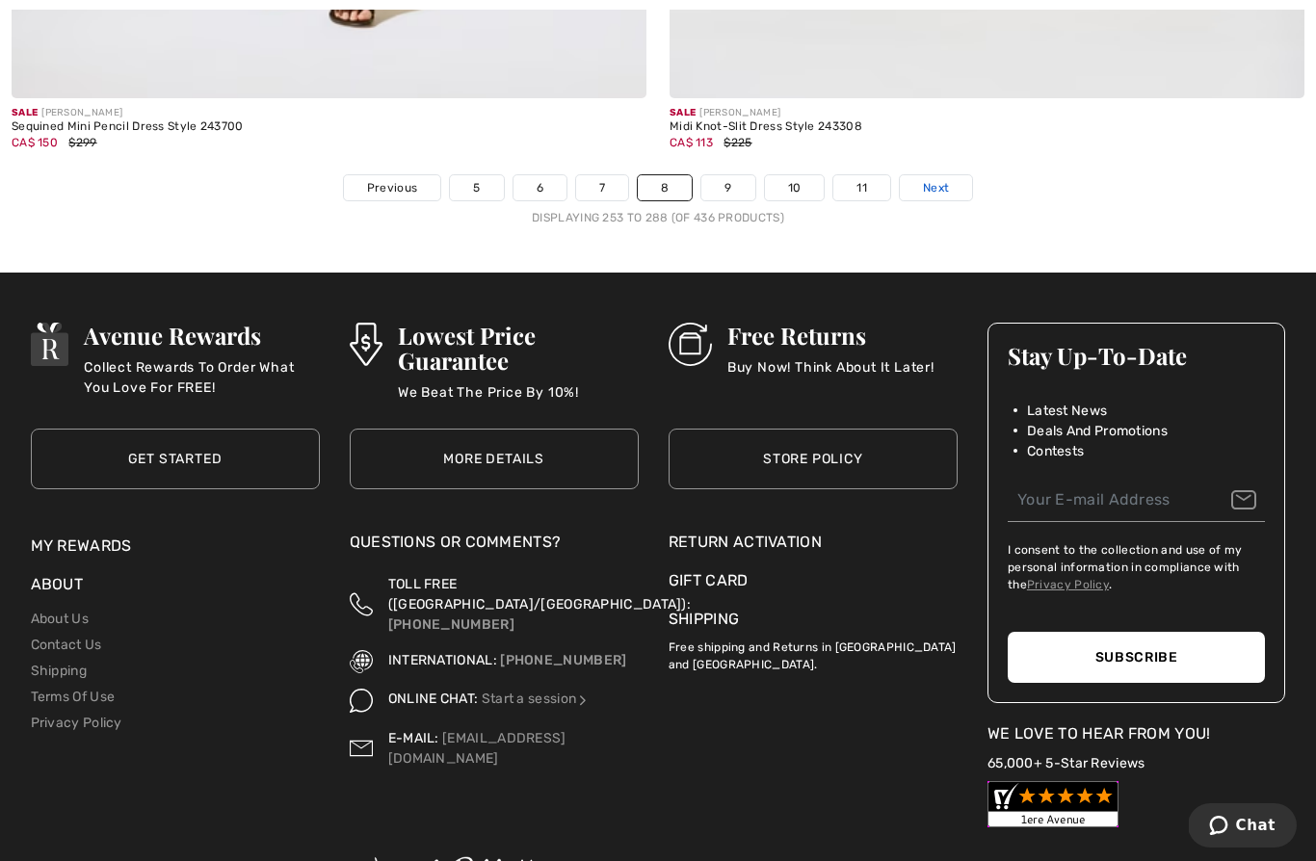
click at [936, 179] on span "Next" at bounding box center [936, 187] width 26 height 17
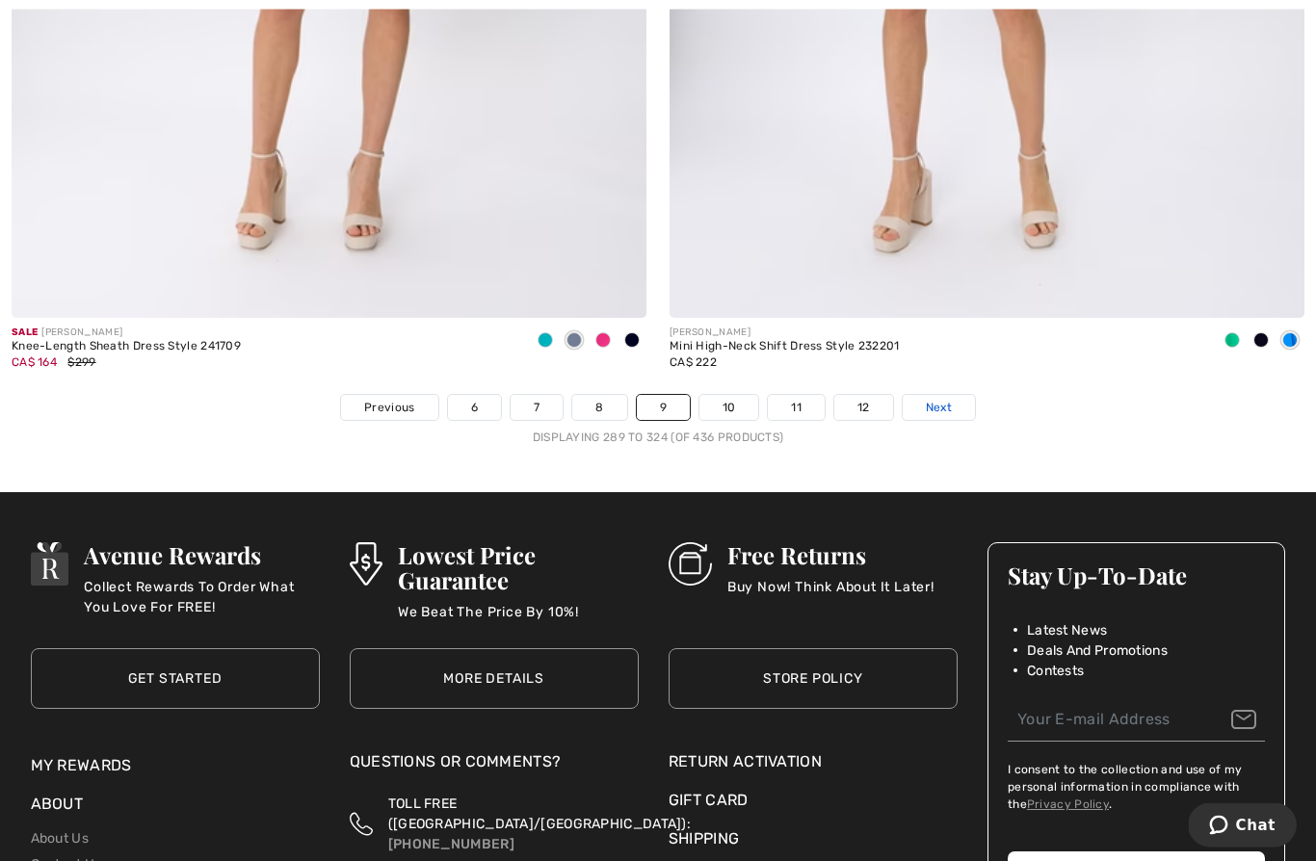
scroll to position [18804, 0]
click at [947, 399] on span "Next" at bounding box center [939, 407] width 26 height 17
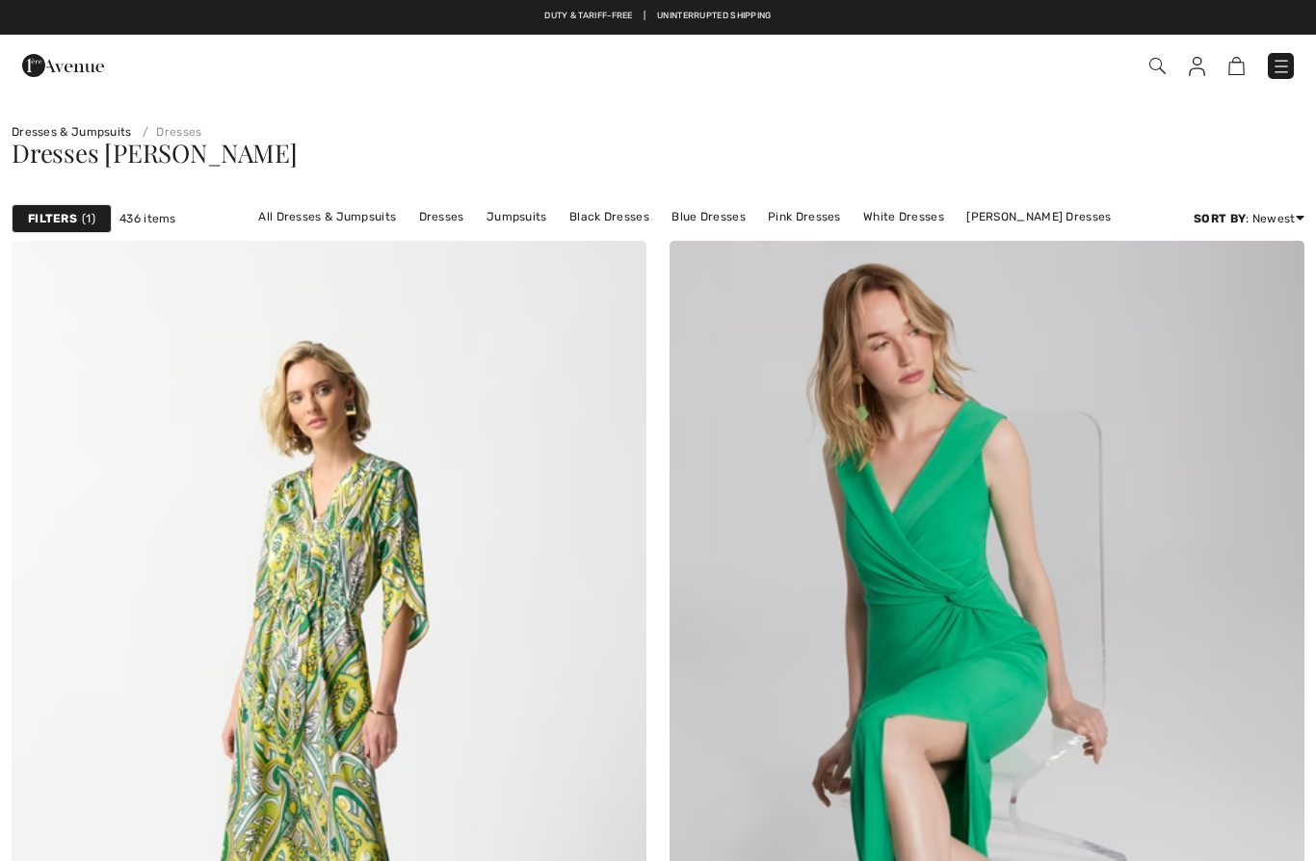
checkbox input "true"
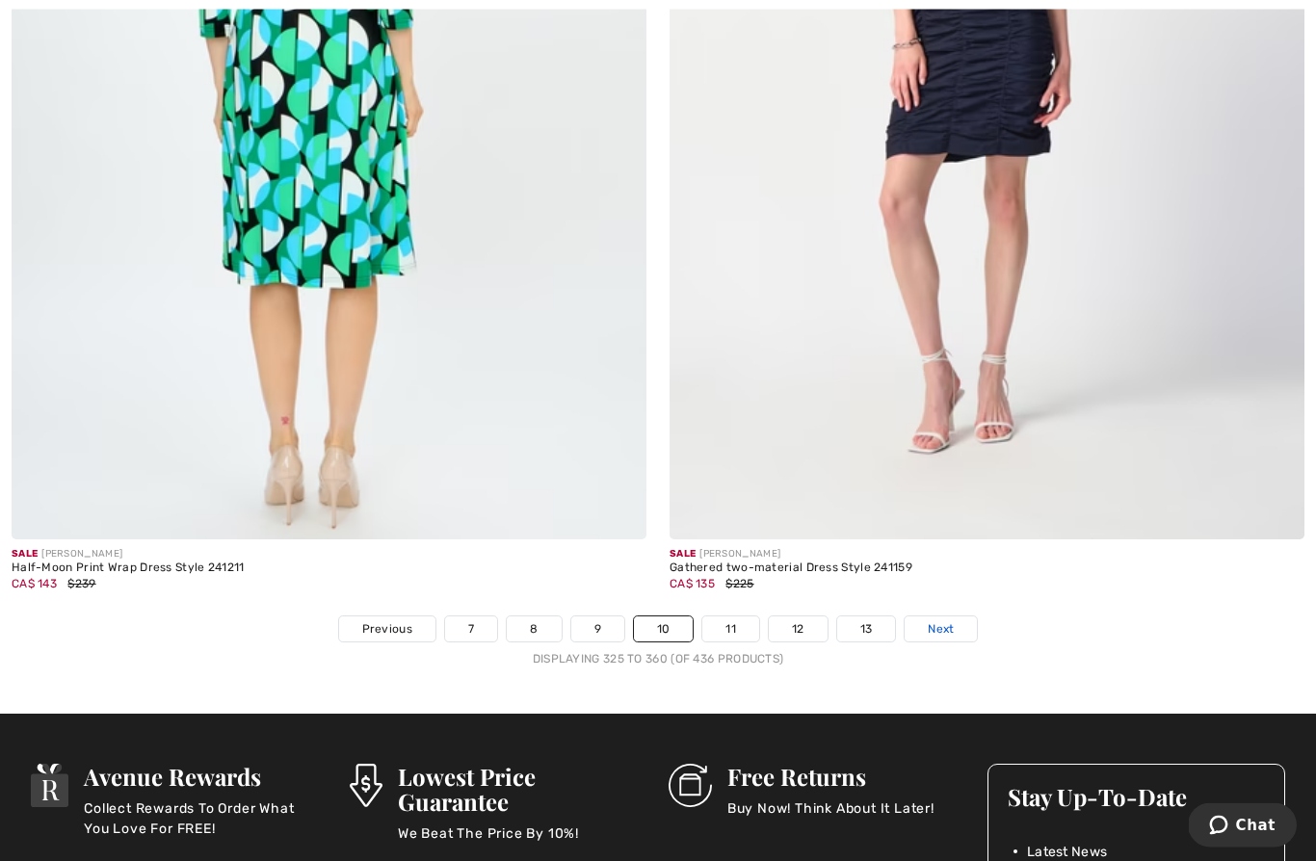
scroll to position [18582, 0]
click at [961, 616] on link "Next" at bounding box center [940, 628] width 72 height 25
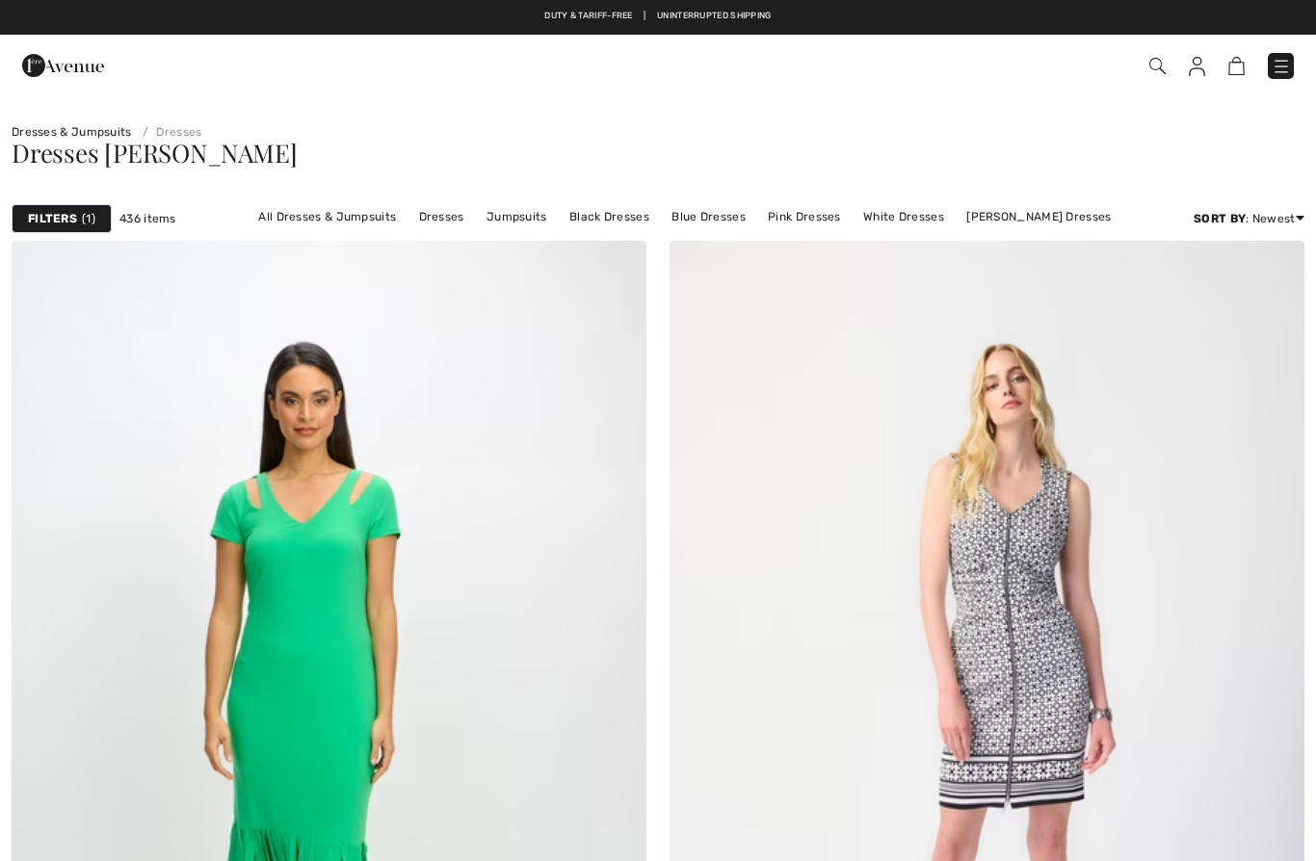
checkbox input "true"
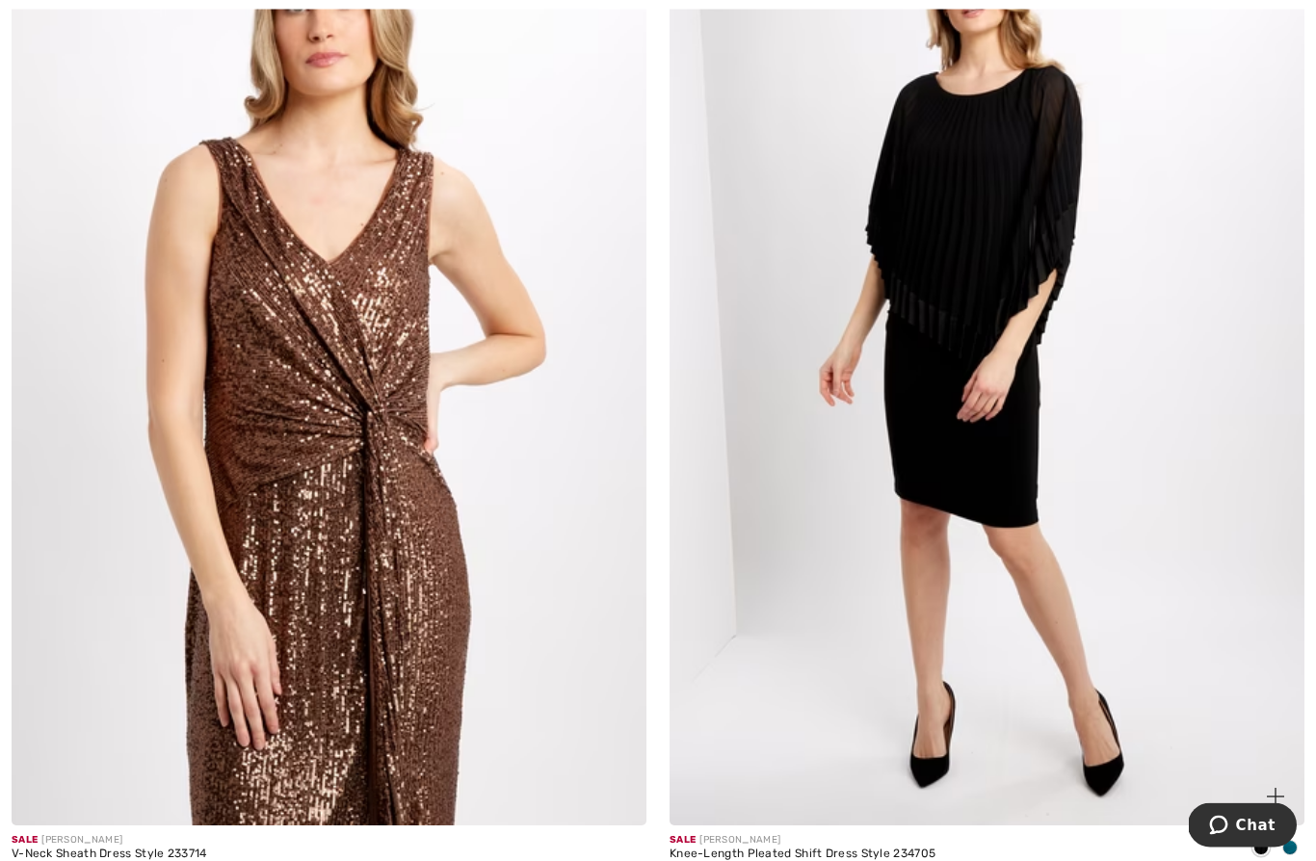
scroll to position [5508, 0]
click at [910, 491] on img at bounding box center [986, 349] width 635 height 953
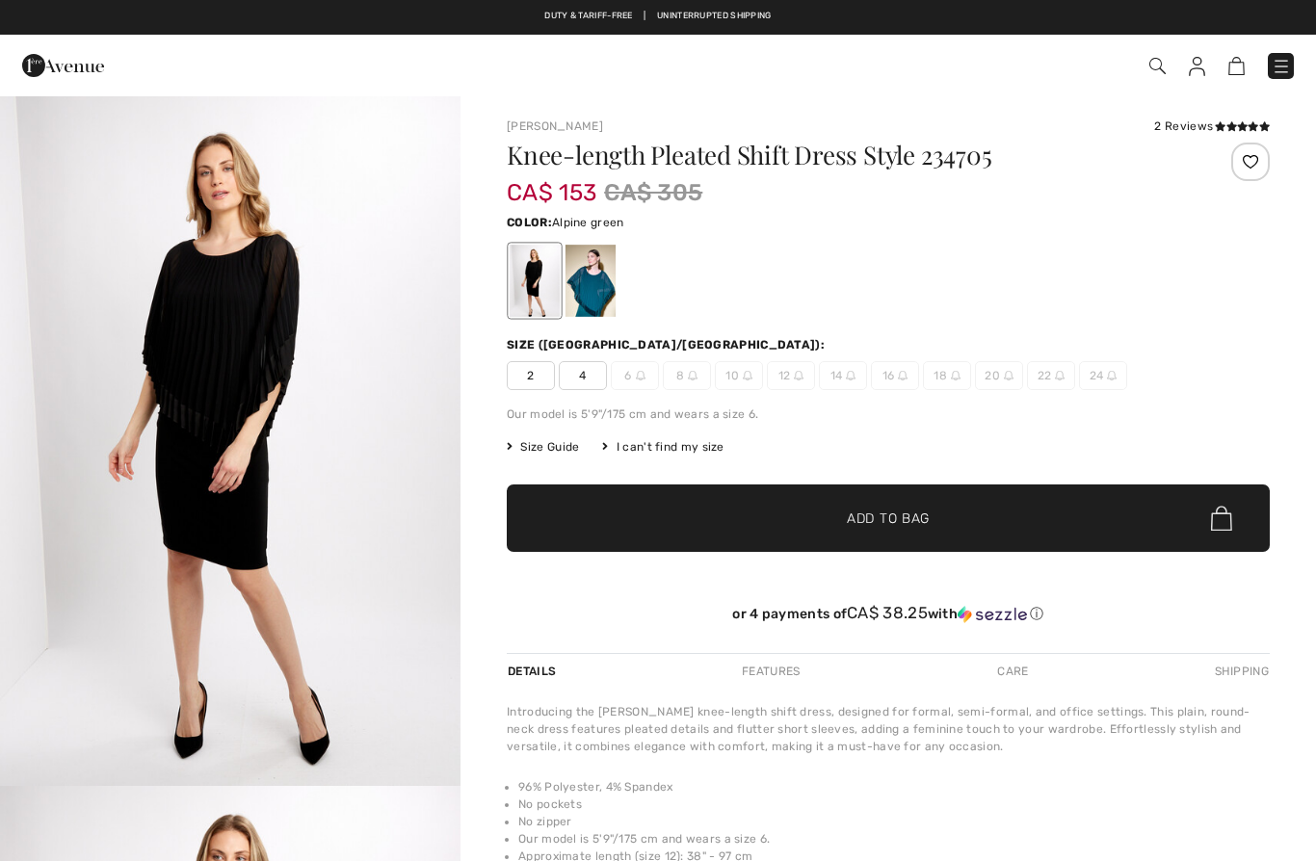
click at [587, 292] on div at bounding box center [590, 281] width 50 height 72
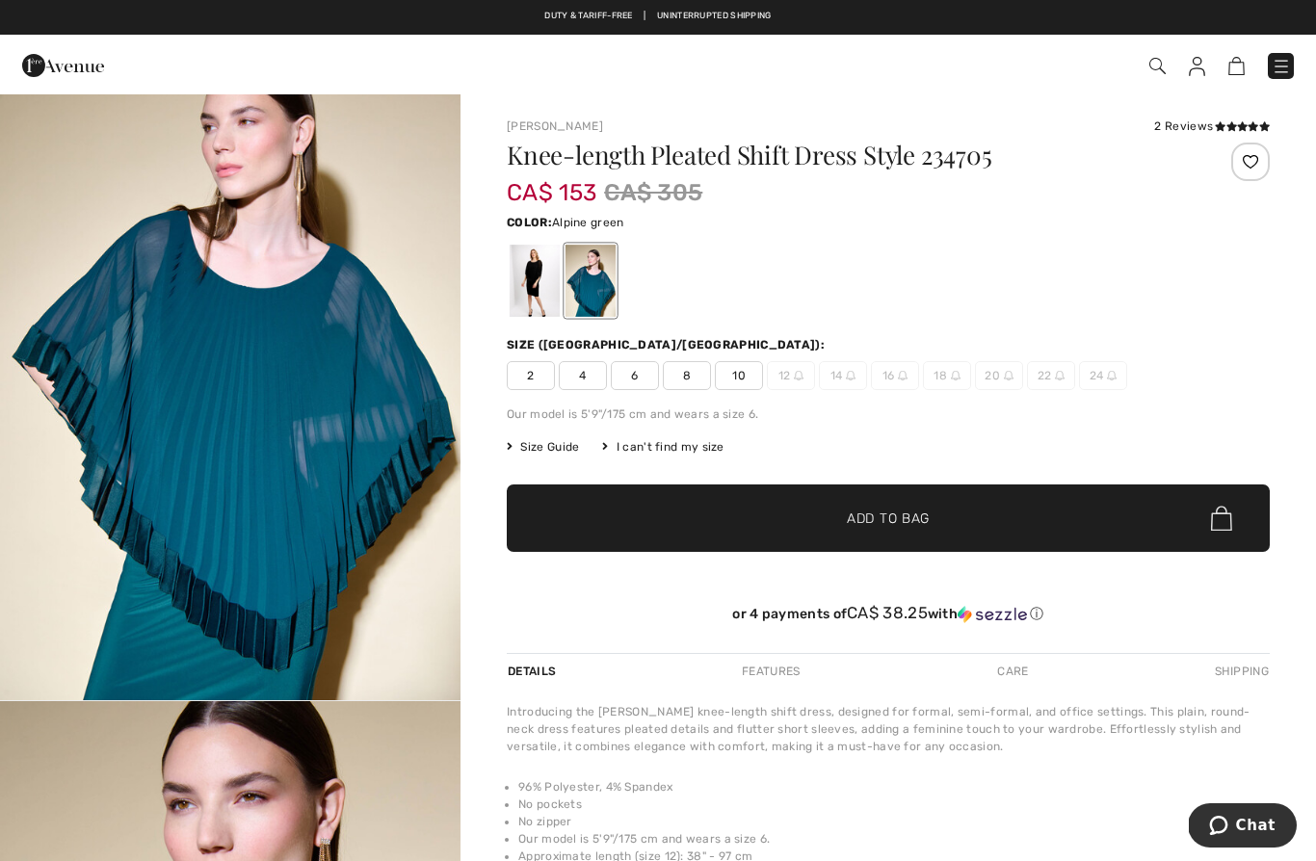
scroll to position [82, 0]
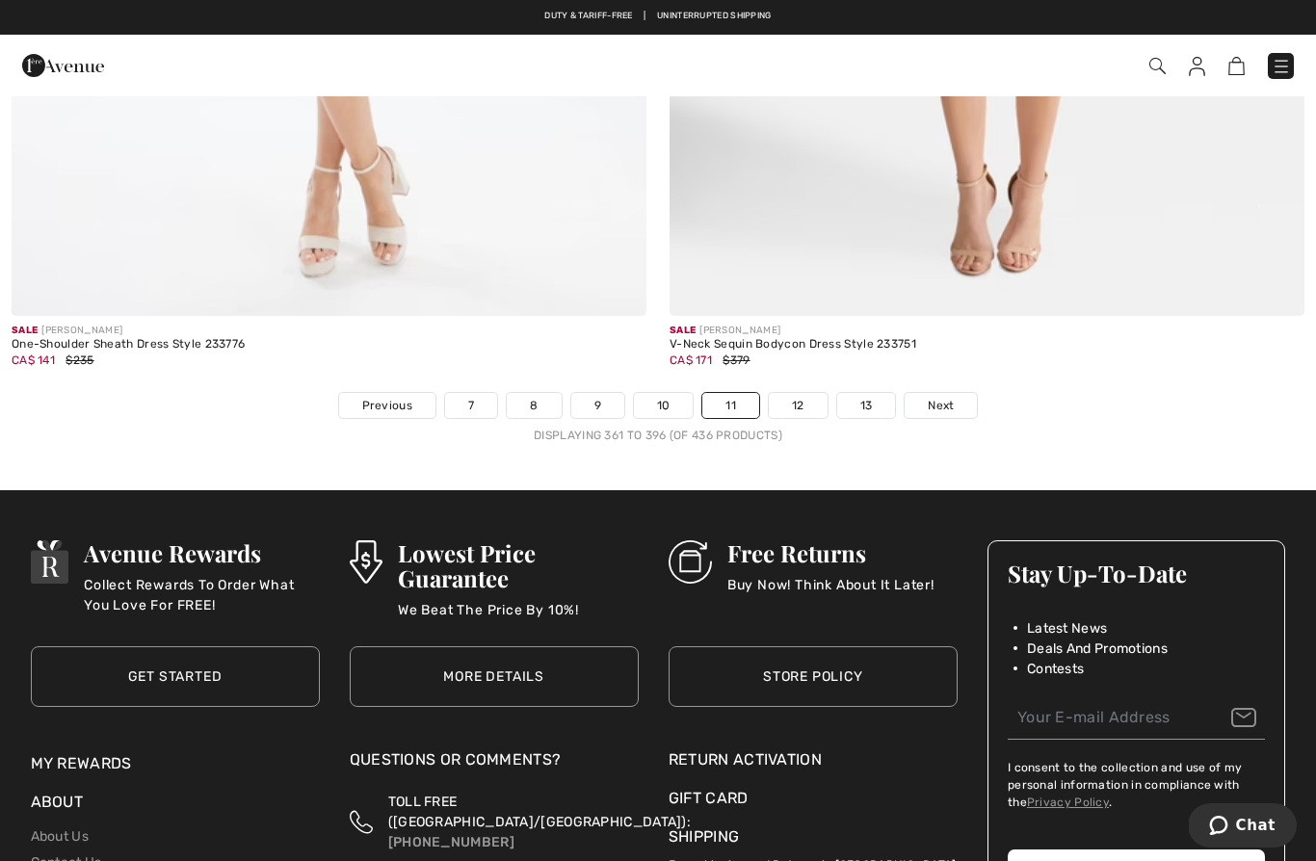
scroll to position [18805, 0]
click at [952, 398] on span "Next" at bounding box center [941, 406] width 26 height 17
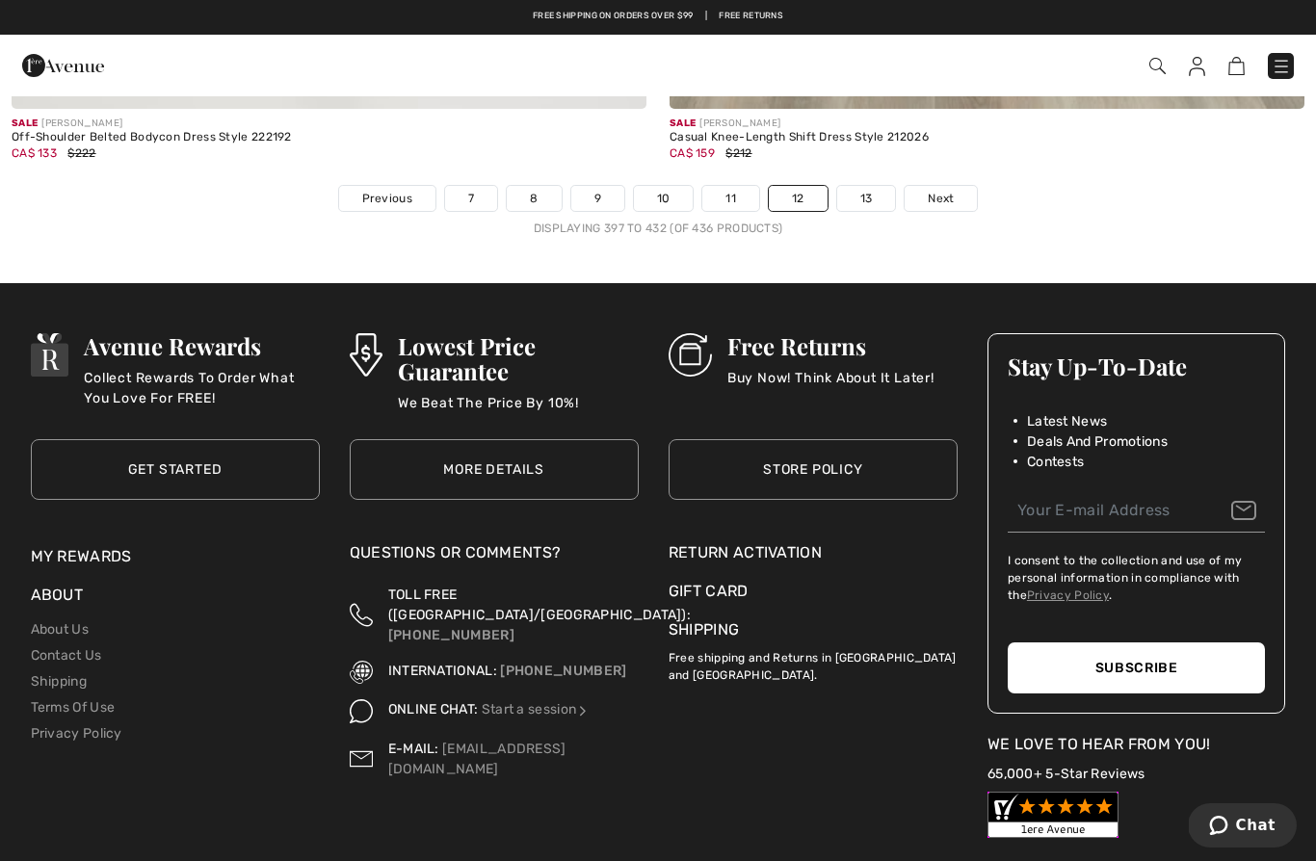
scroll to position [18994, 0]
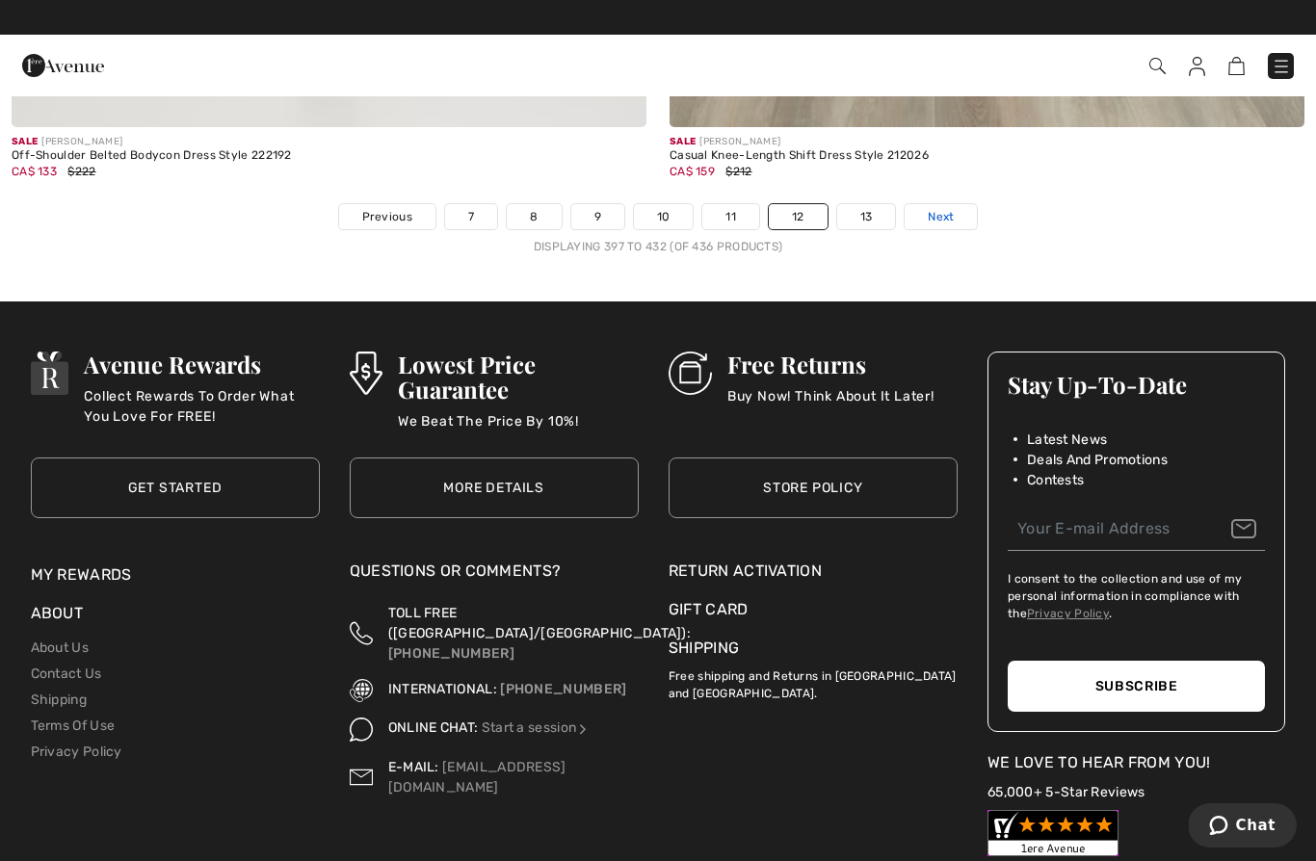
click at [938, 204] on link "Next" at bounding box center [940, 216] width 72 height 25
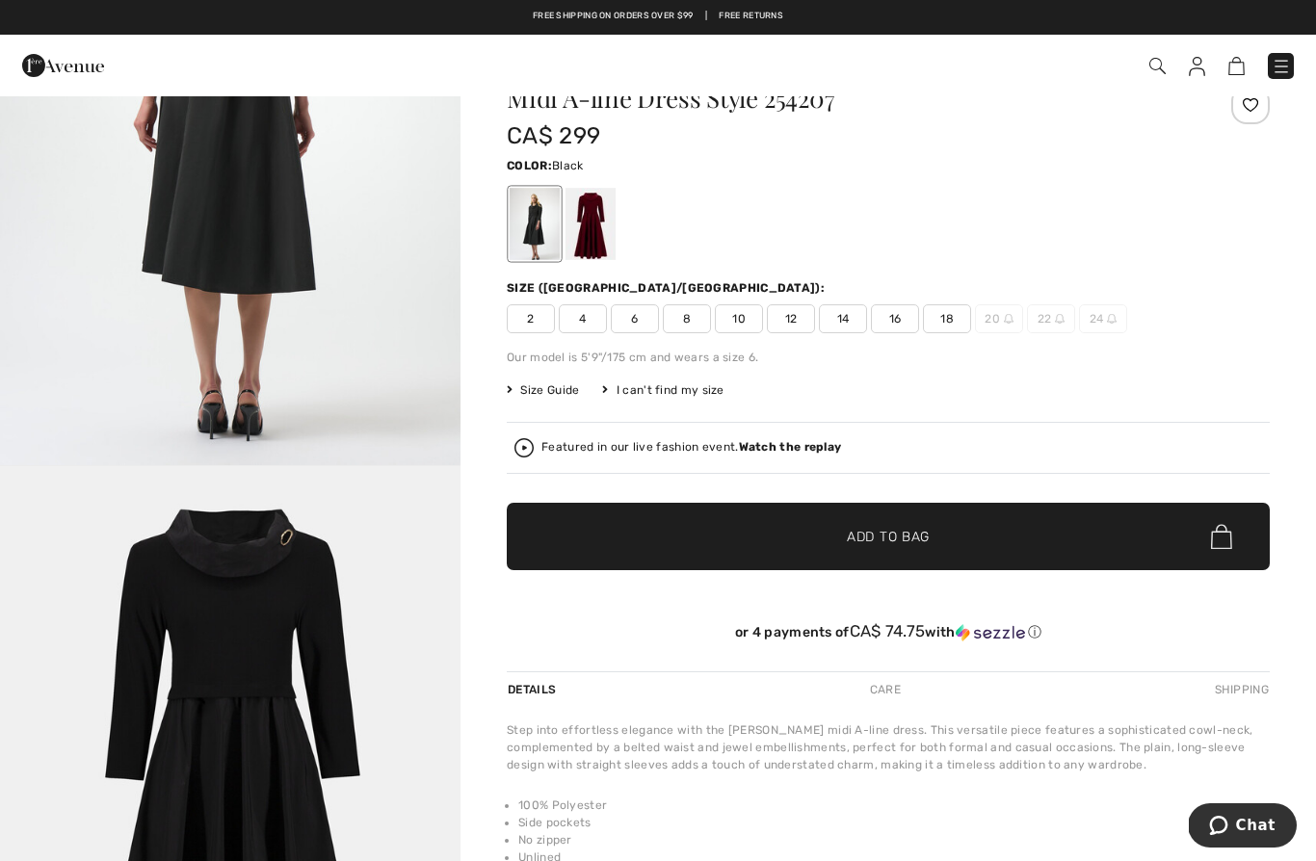
scroll to position [71, 0]
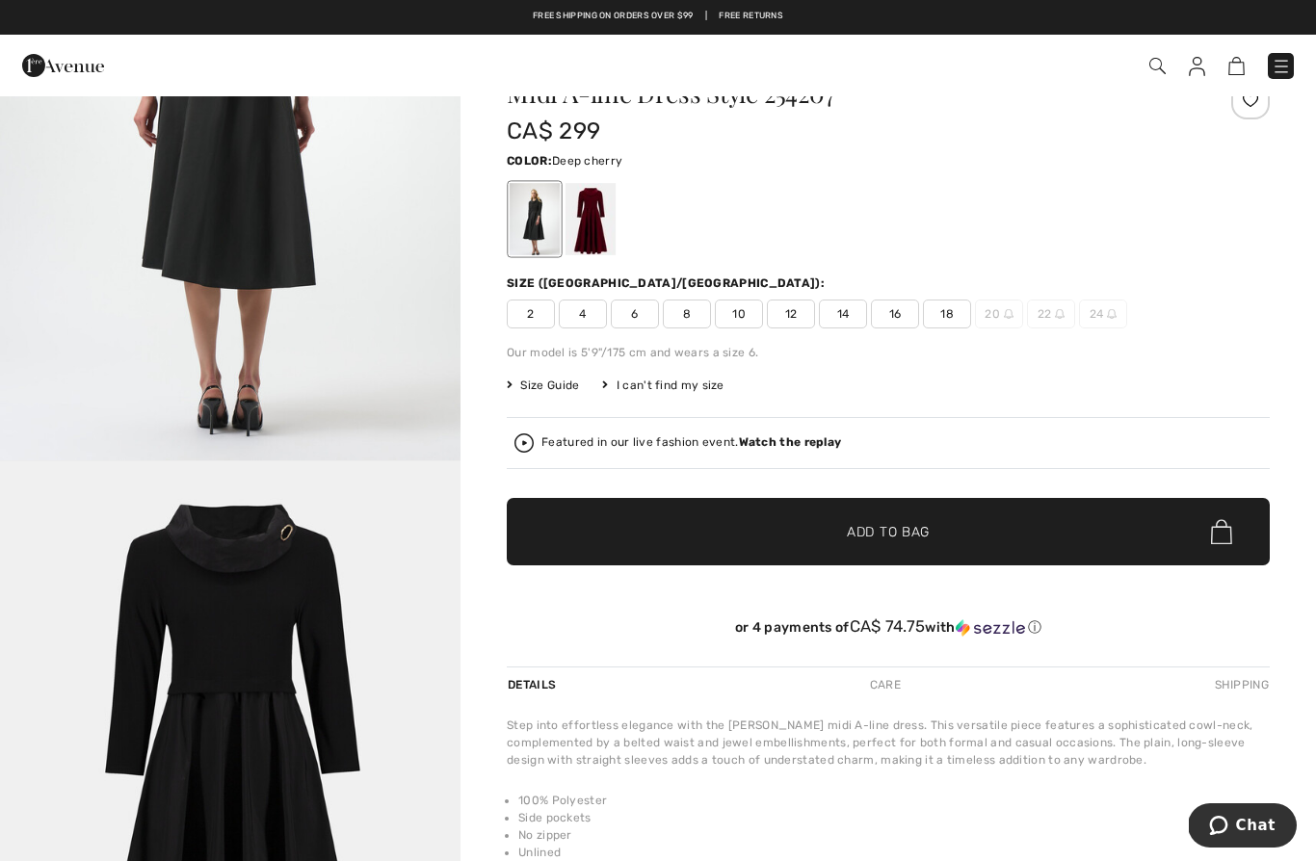
click at [593, 222] on div at bounding box center [590, 219] width 50 height 72
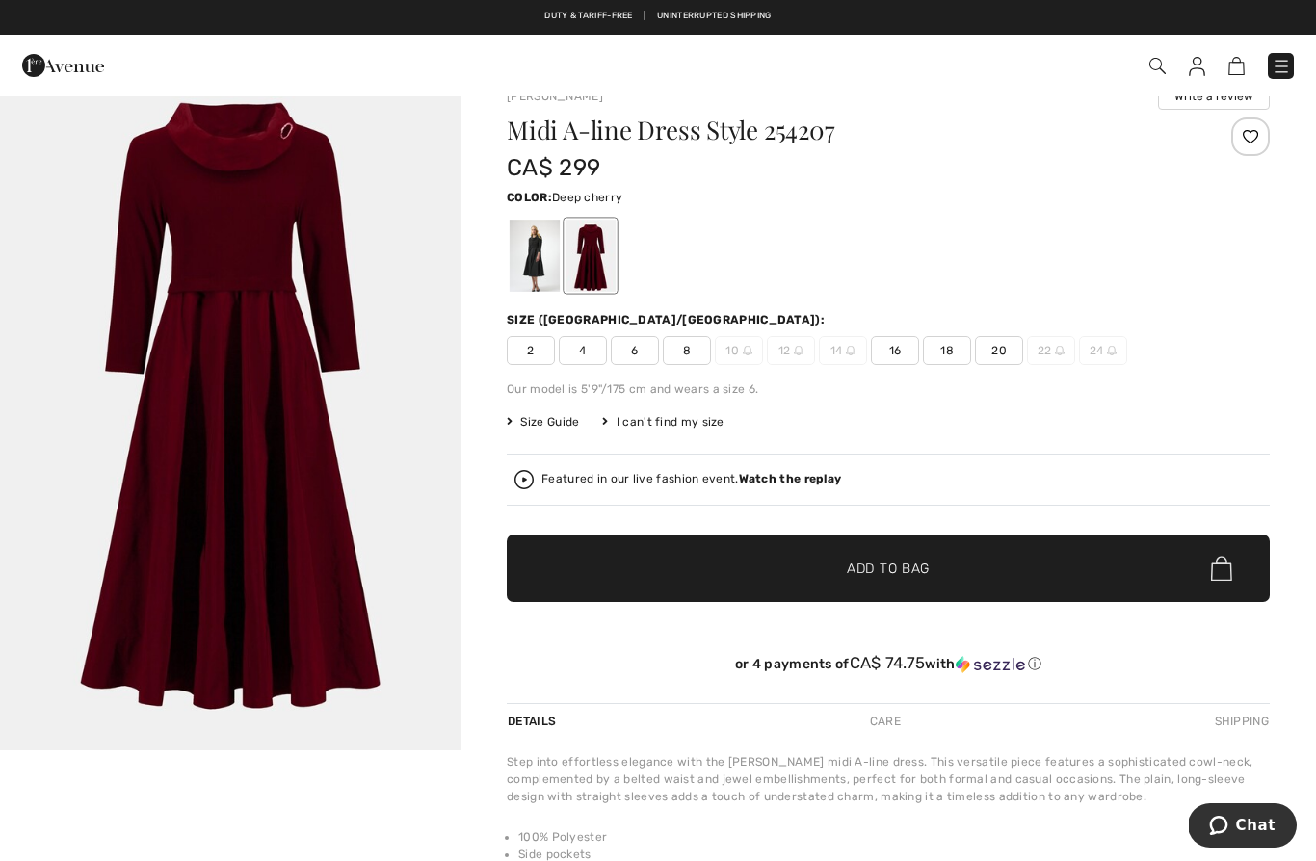
scroll to position [0, 0]
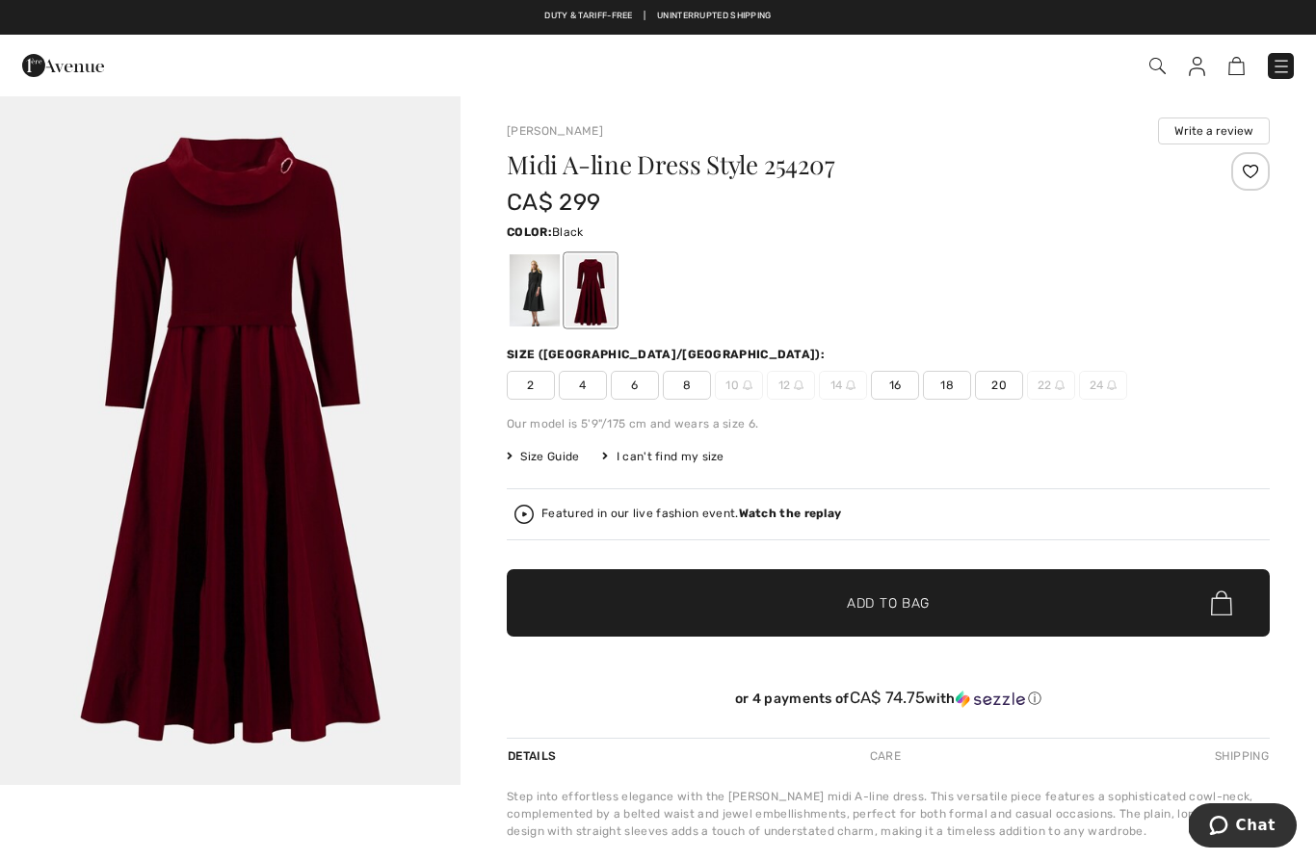
click at [531, 299] on div at bounding box center [535, 290] width 50 height 72
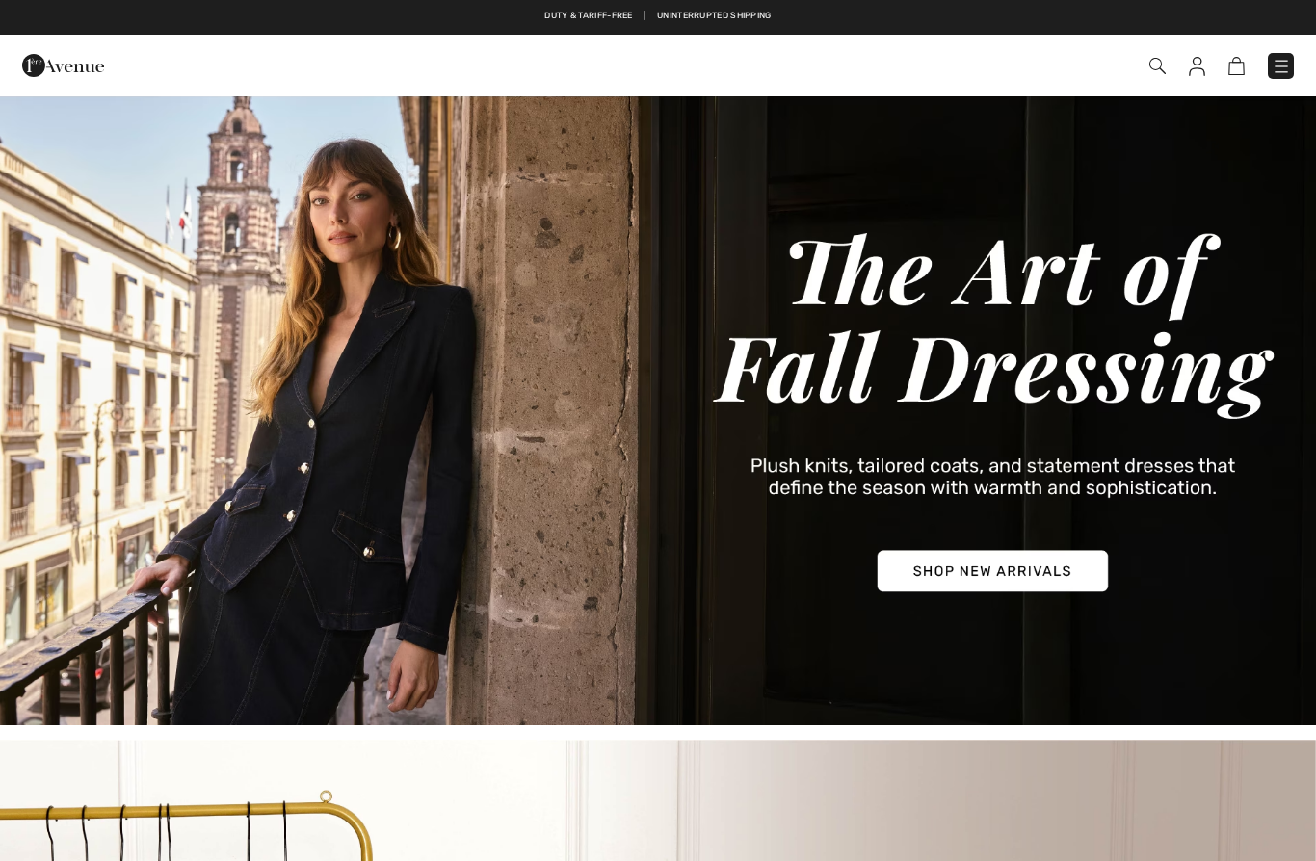
checkbox input "true"
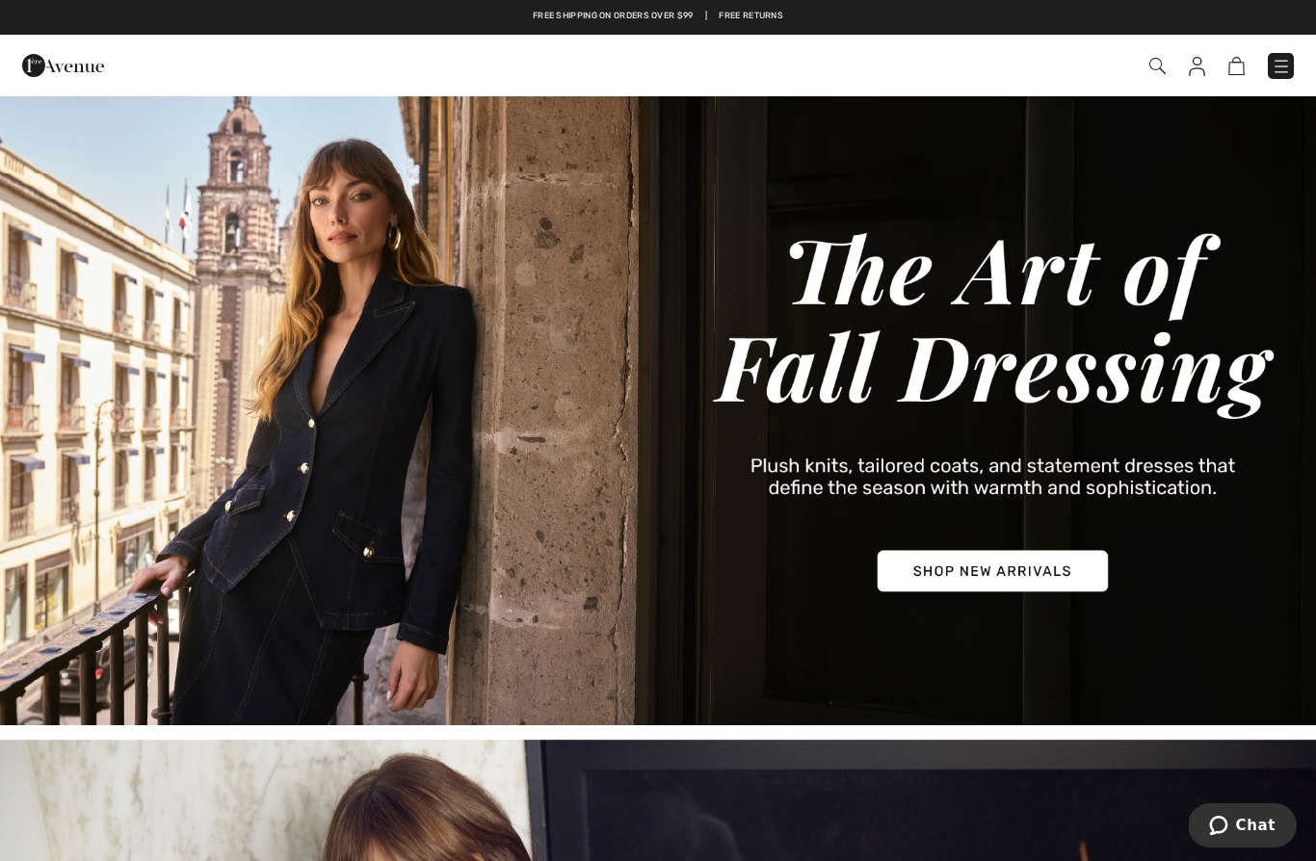
click at [1157, 70] on img at bounding box center [1157, 66] width 16 height 16
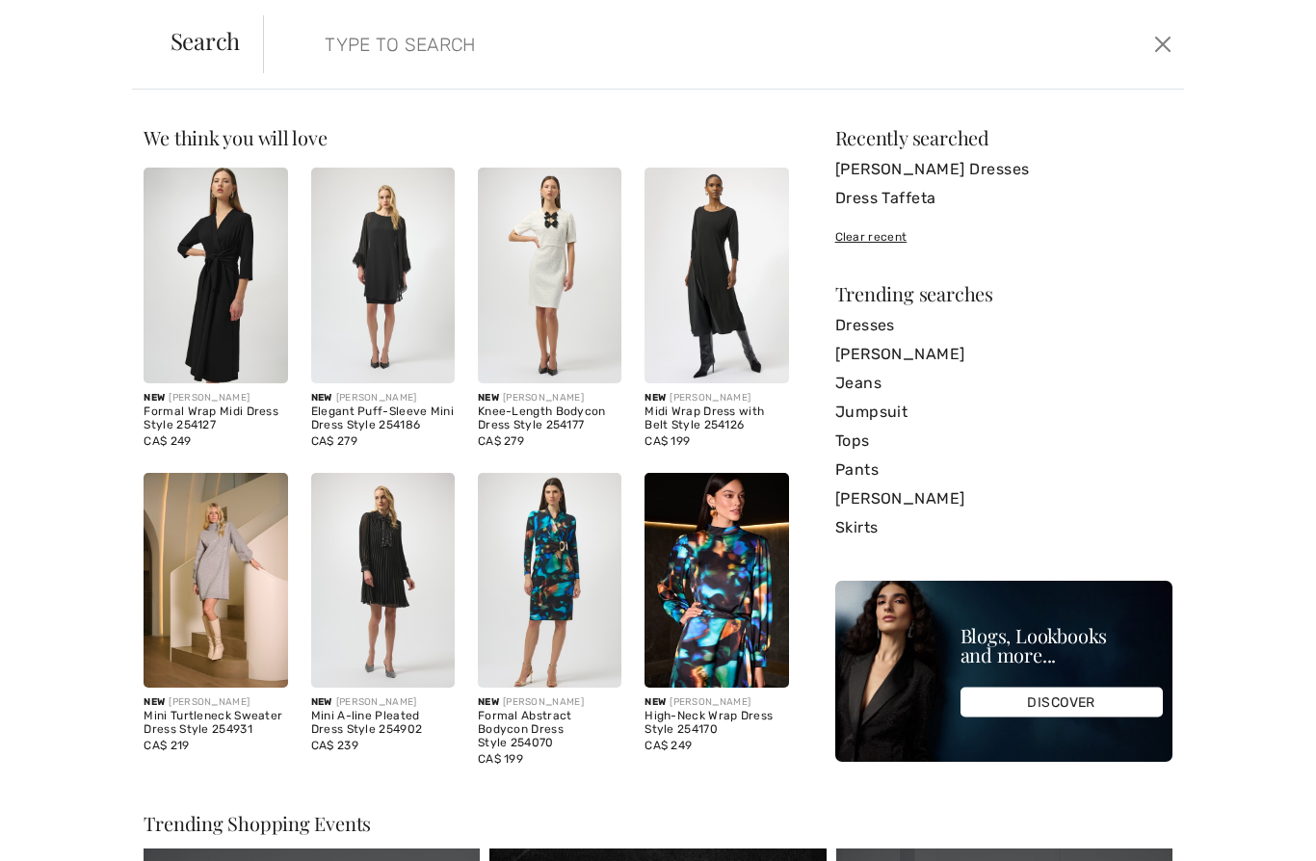
click at [343, 65] on input "search" at bounding box center [624, 44] width 628 height 58
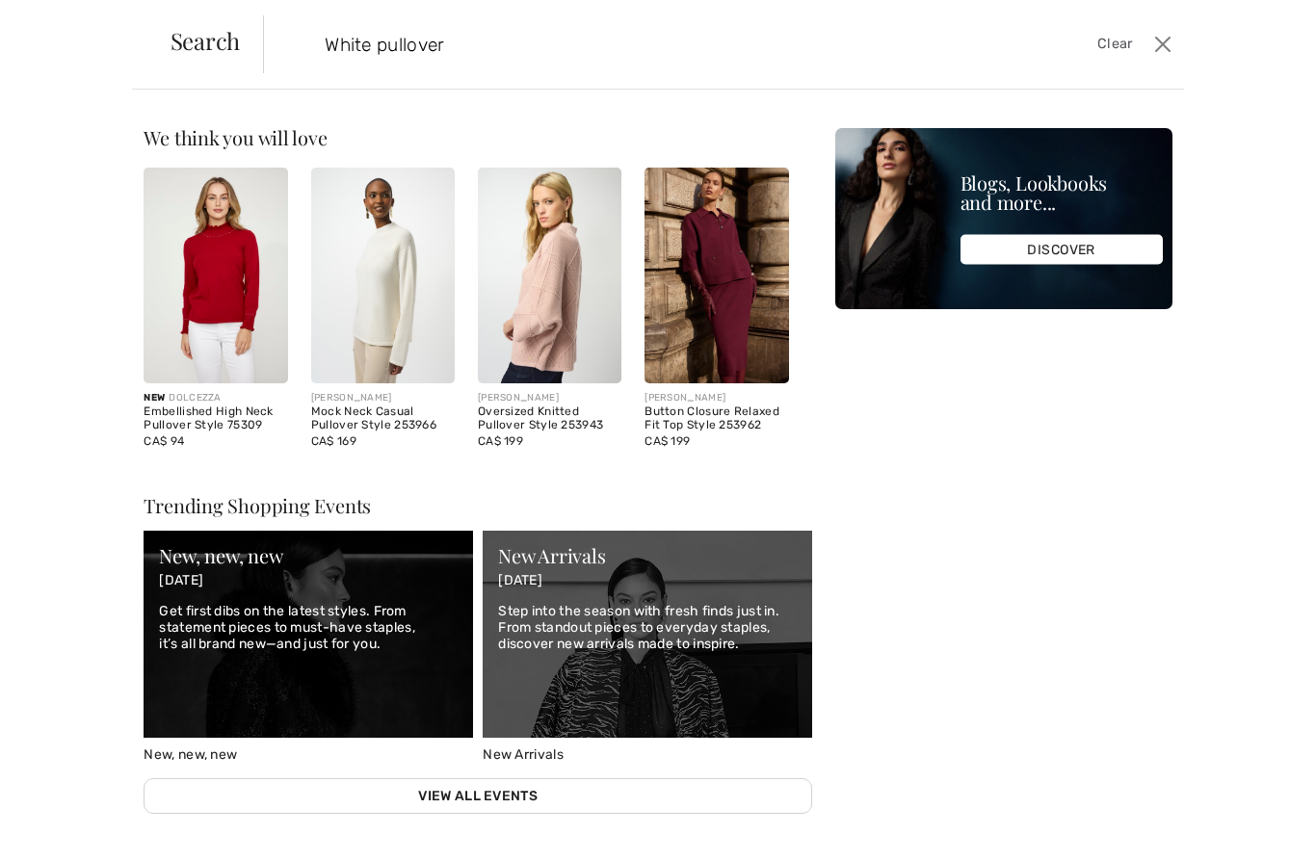
type input "White pullover"
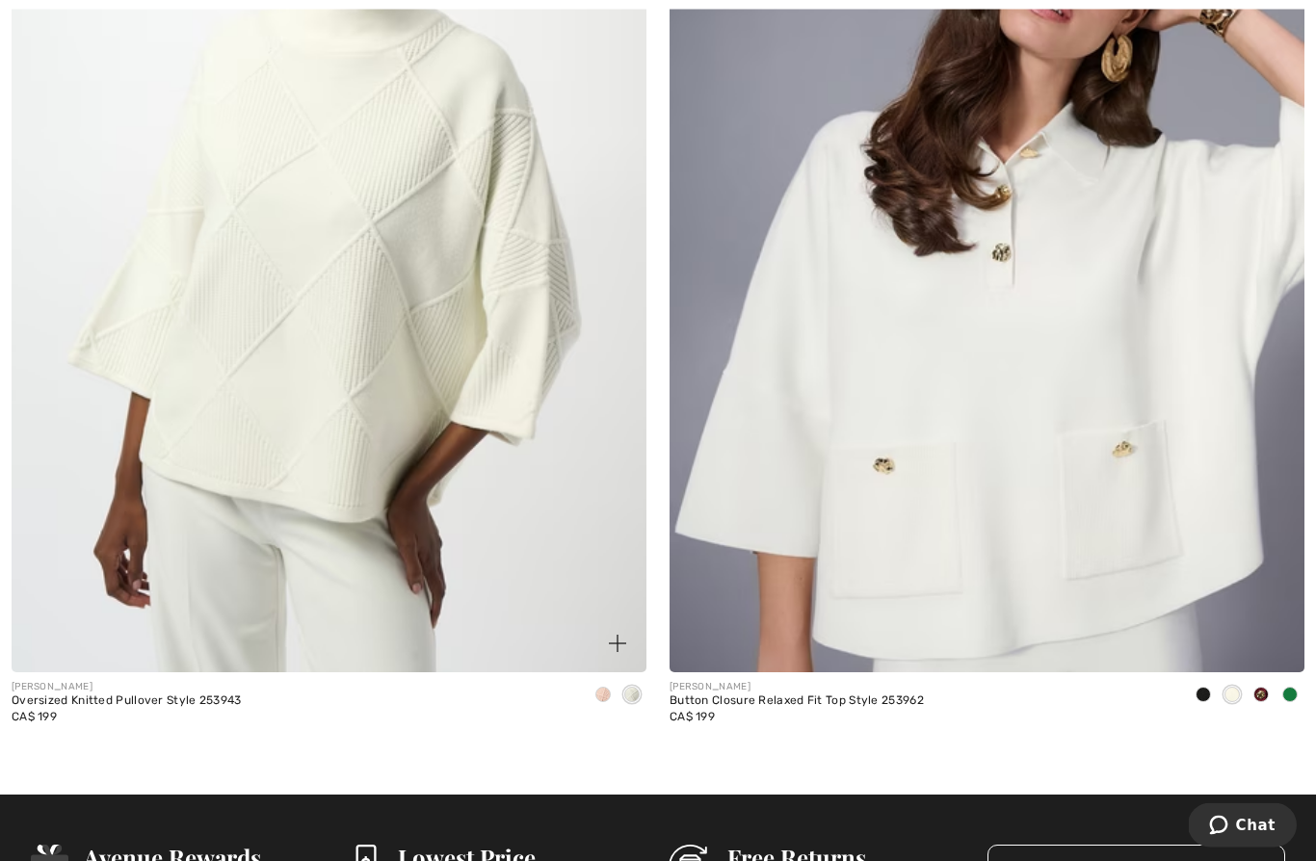
scroll to position [1549, 0]
click at [260, 454] on img at bounding box center [329, 196] width 635 height 953
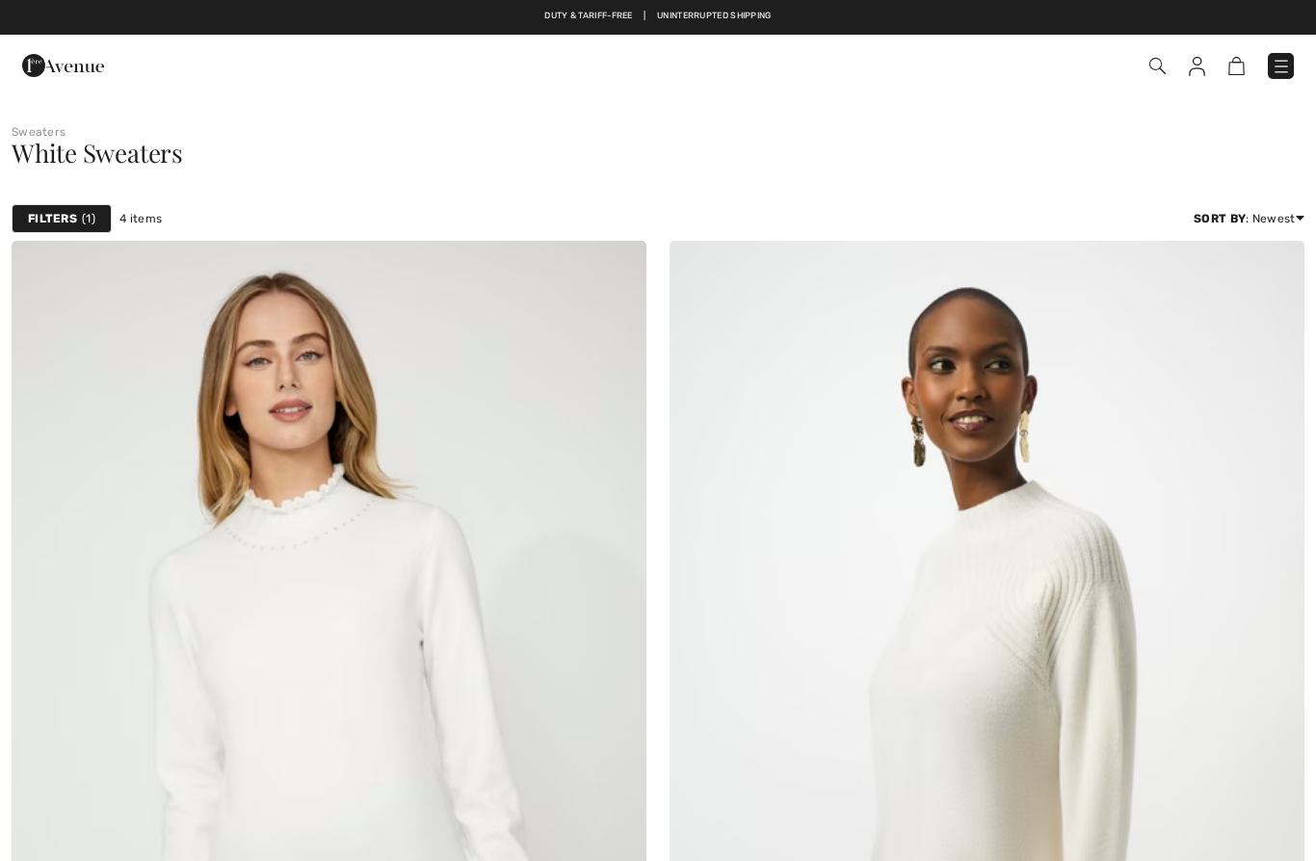
scroll to position [1635, 0]
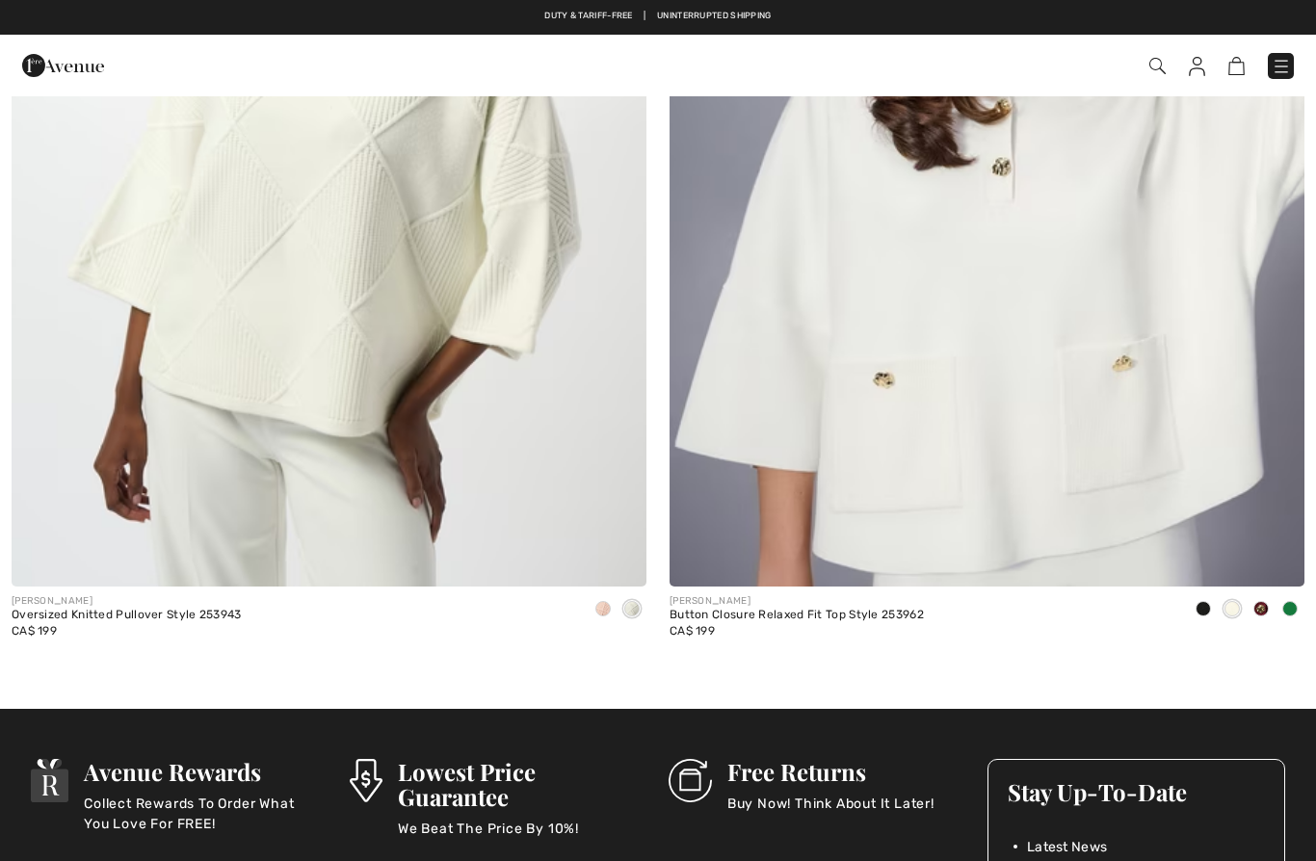
checkbox input "true"
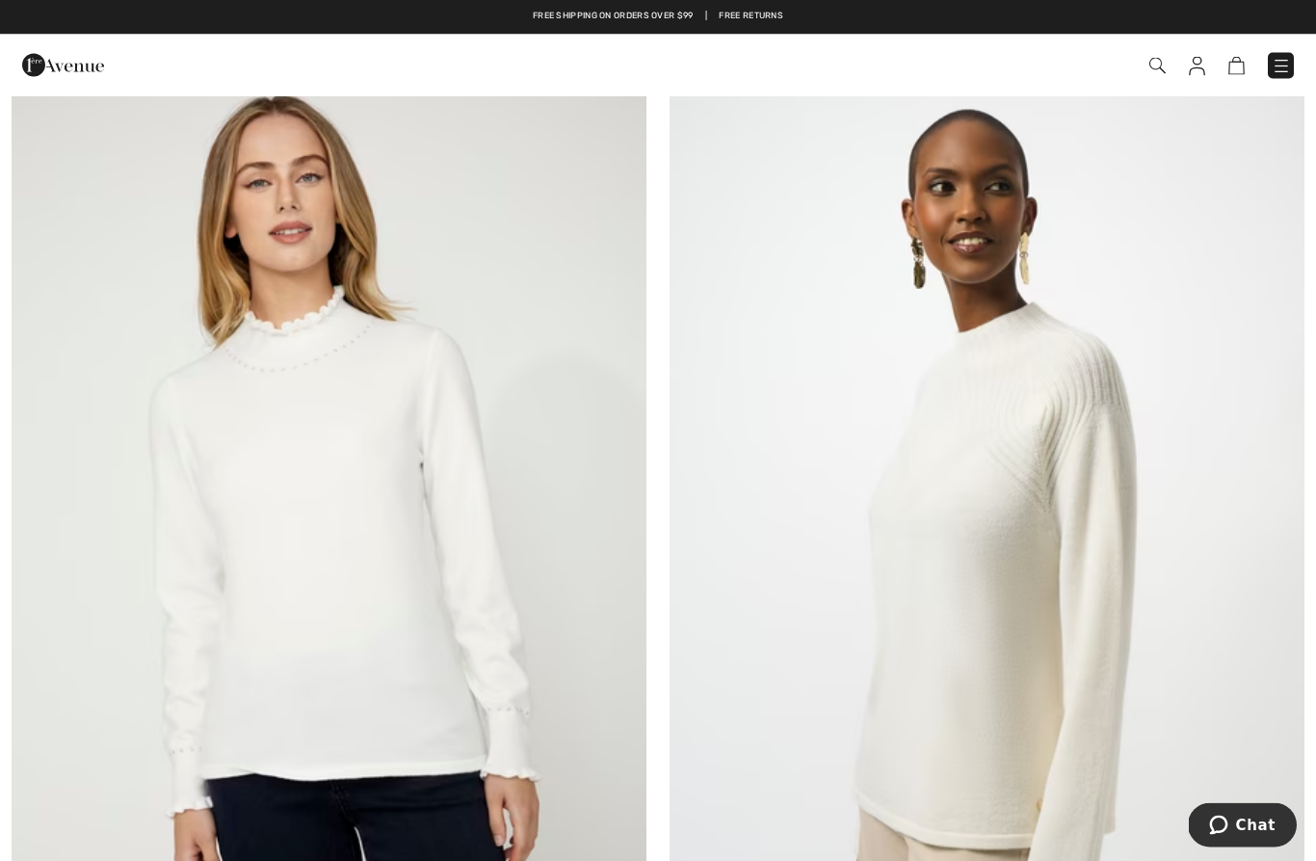
scroll to position [0, 0]
